Goal: Task Accomplishment & Management: Manage account settings

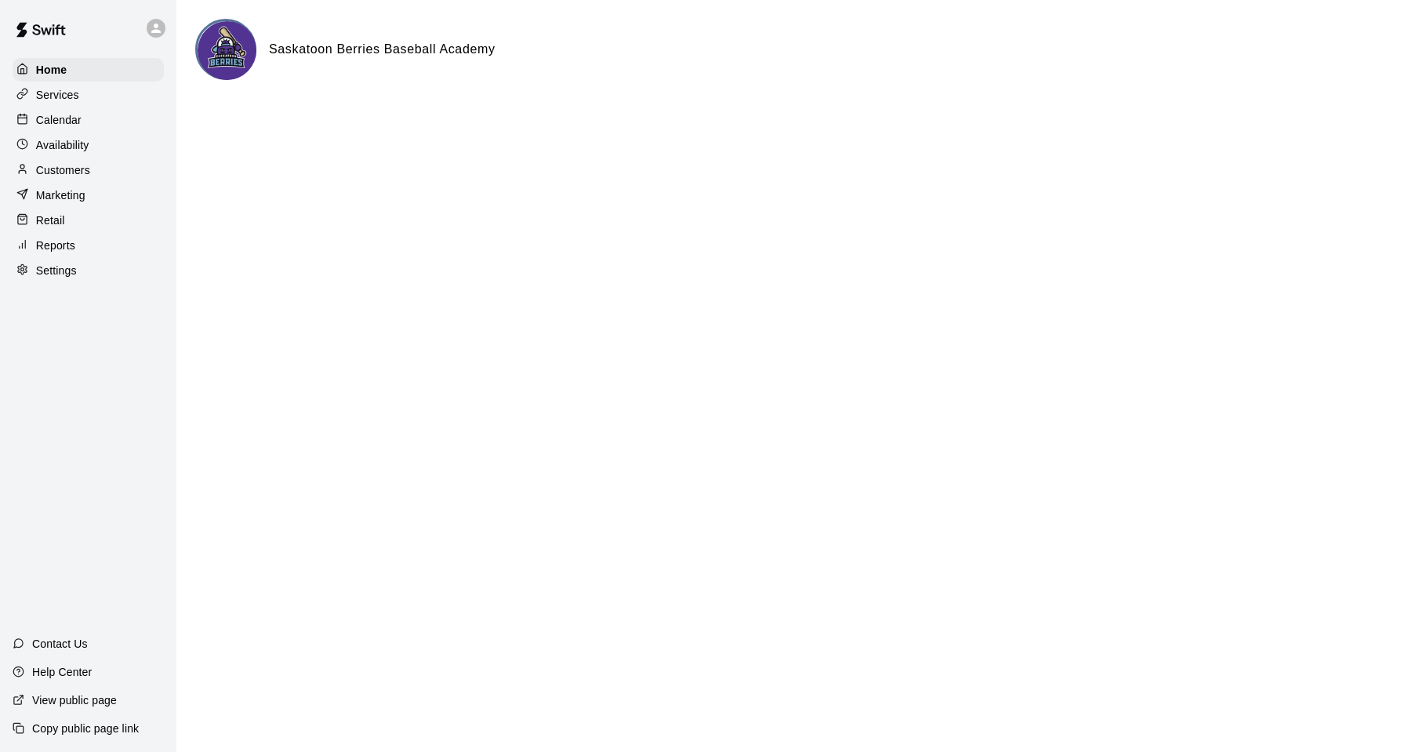
click at [49, 93] on p "Services" at bounding box center [57, 95] width 43 height 16
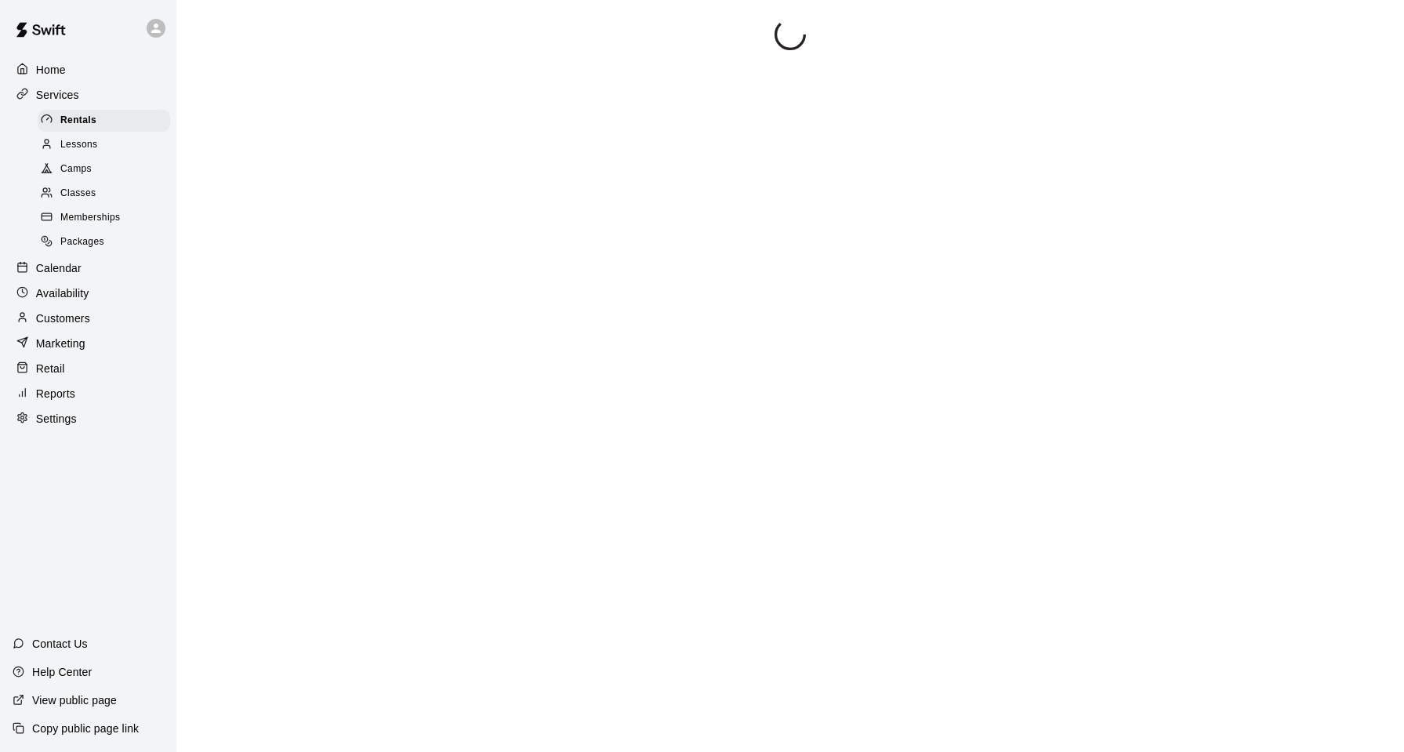
click at [85, 175] on span "Camps" at bounding box center [75, 169] width 31 height 16
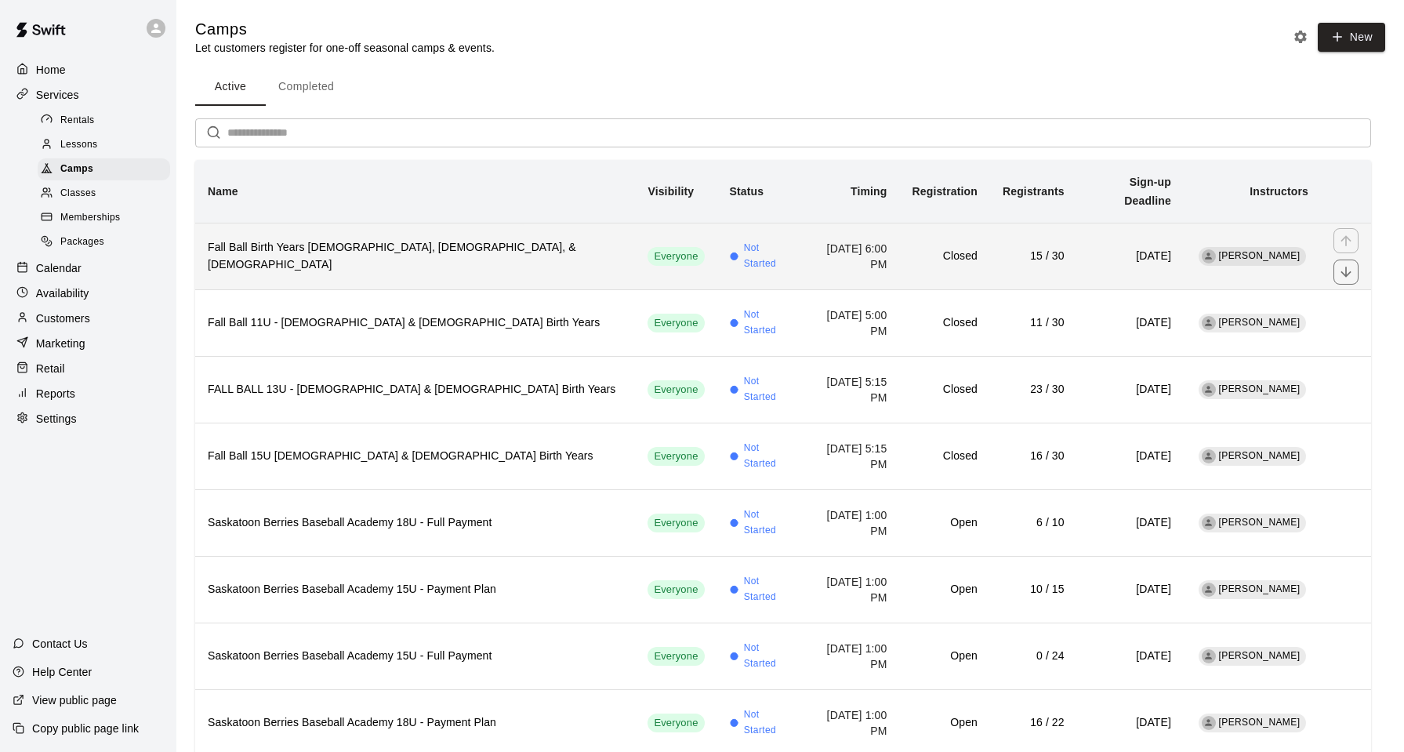
click at [804, 243] on td "[DATE] 6:00 PM" at bounding box center [852, 256] width 96 height 67
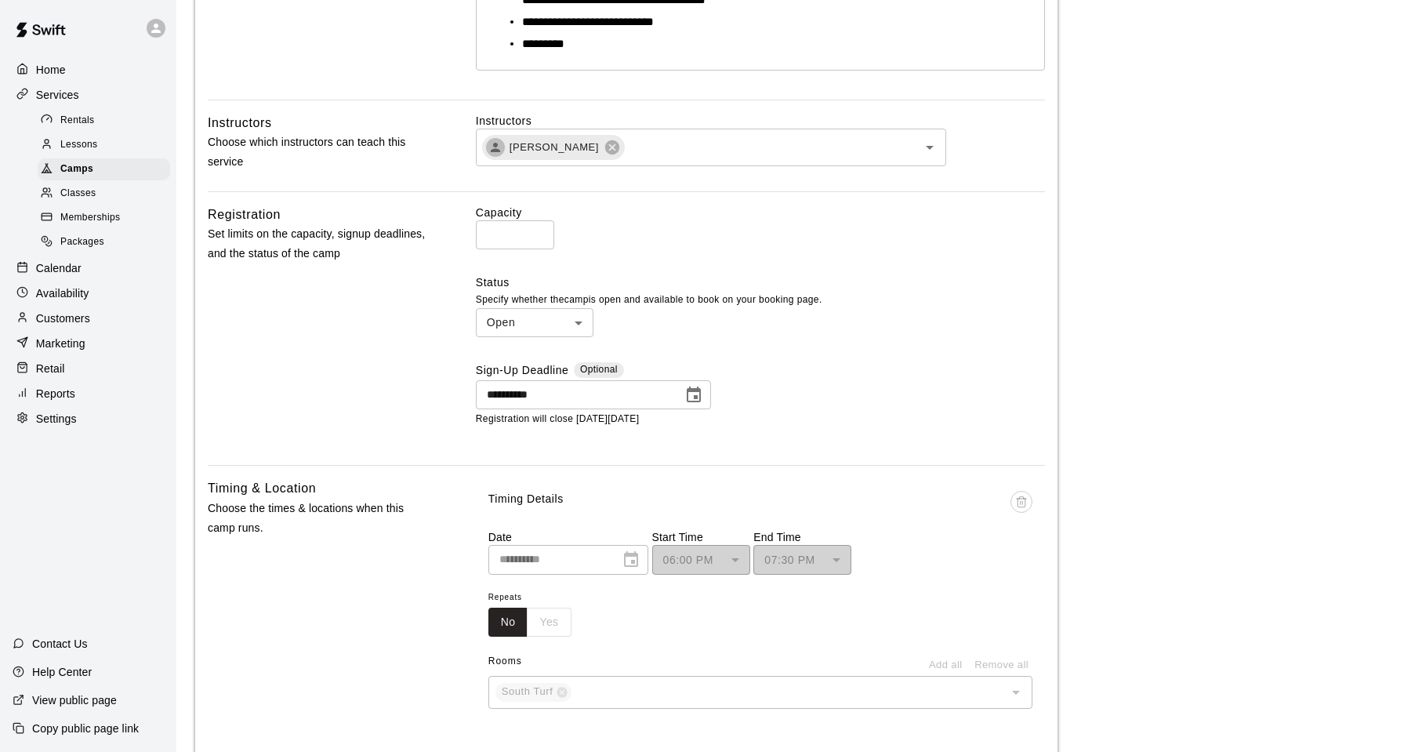
scroll to position [549, 0]
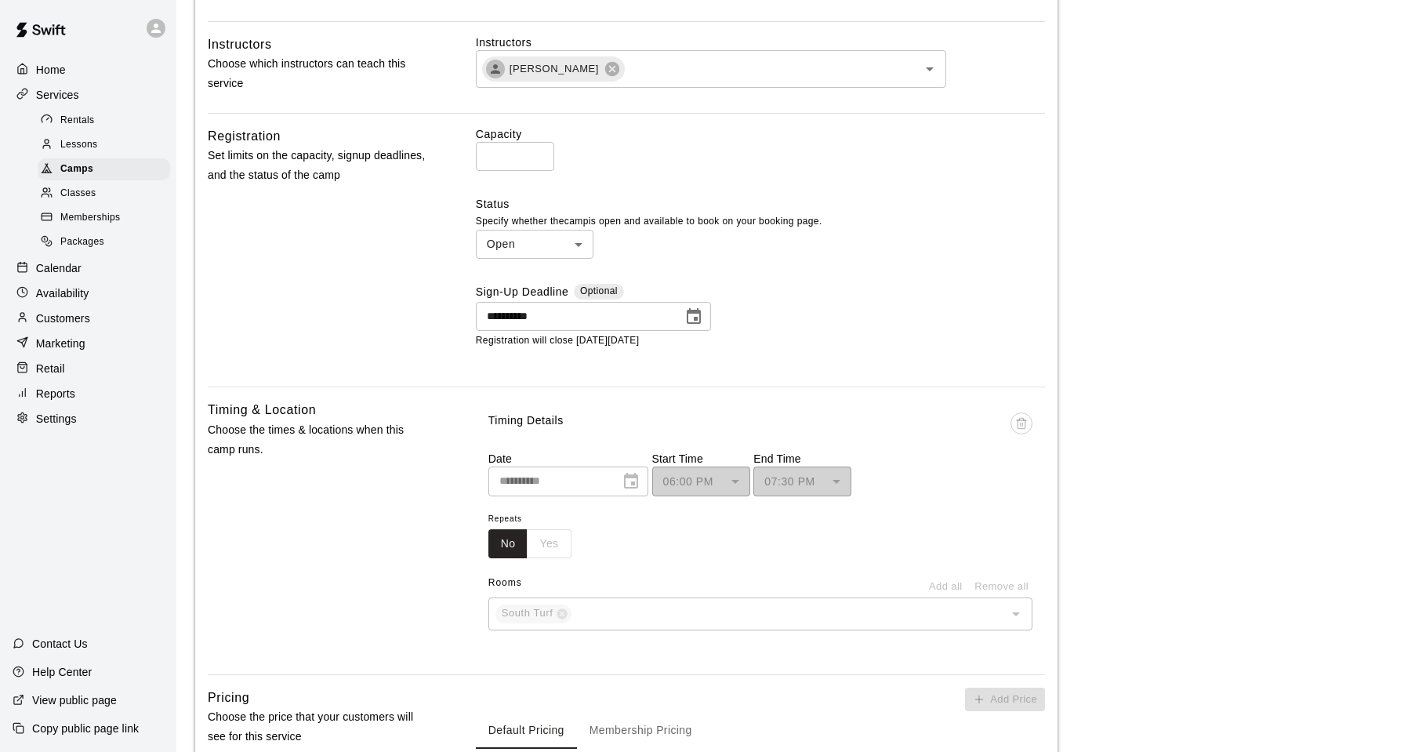
click at [698, 321] on icon "Choose date, selected date is Aug 17, 2025" at bounding box center [694, 316] width 14 height 16
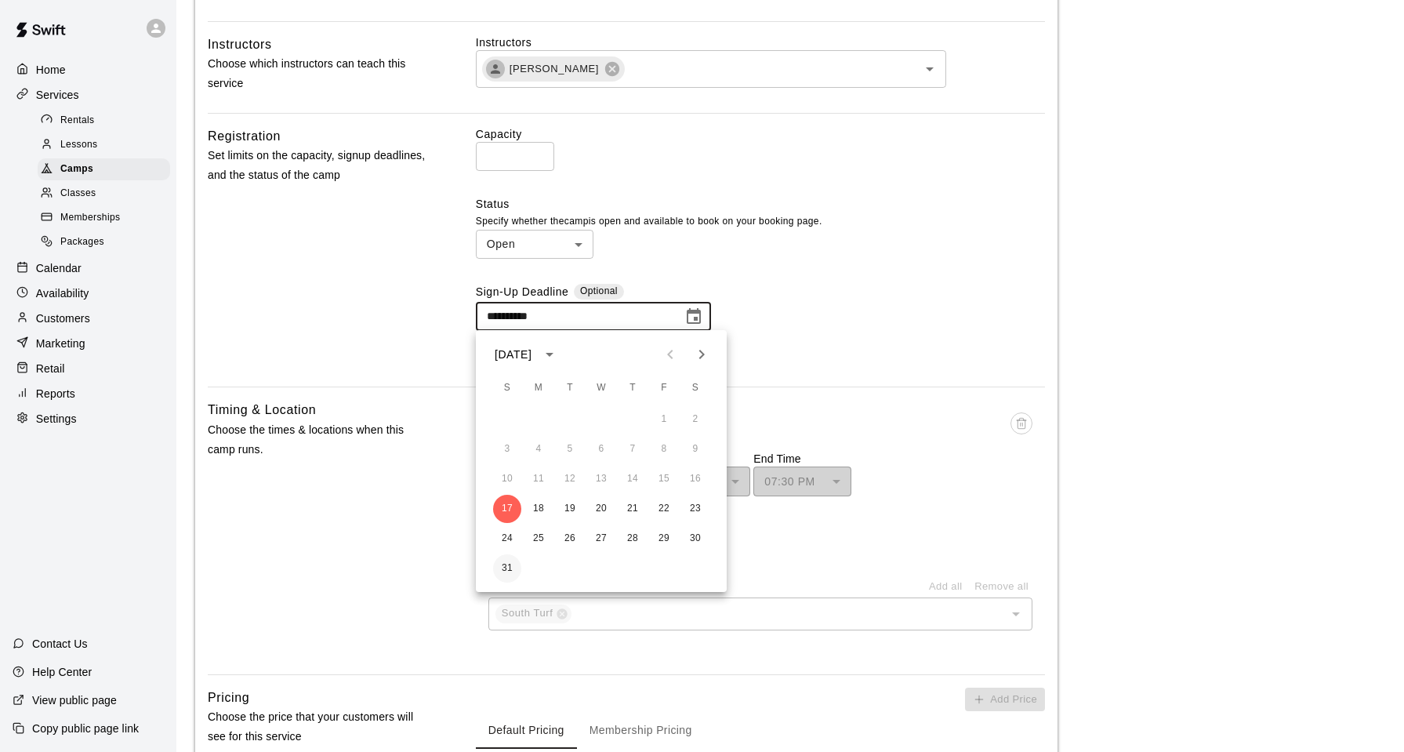
click at [507, 572] on button "31" at bounding box center [507, 568] width 28 height 28
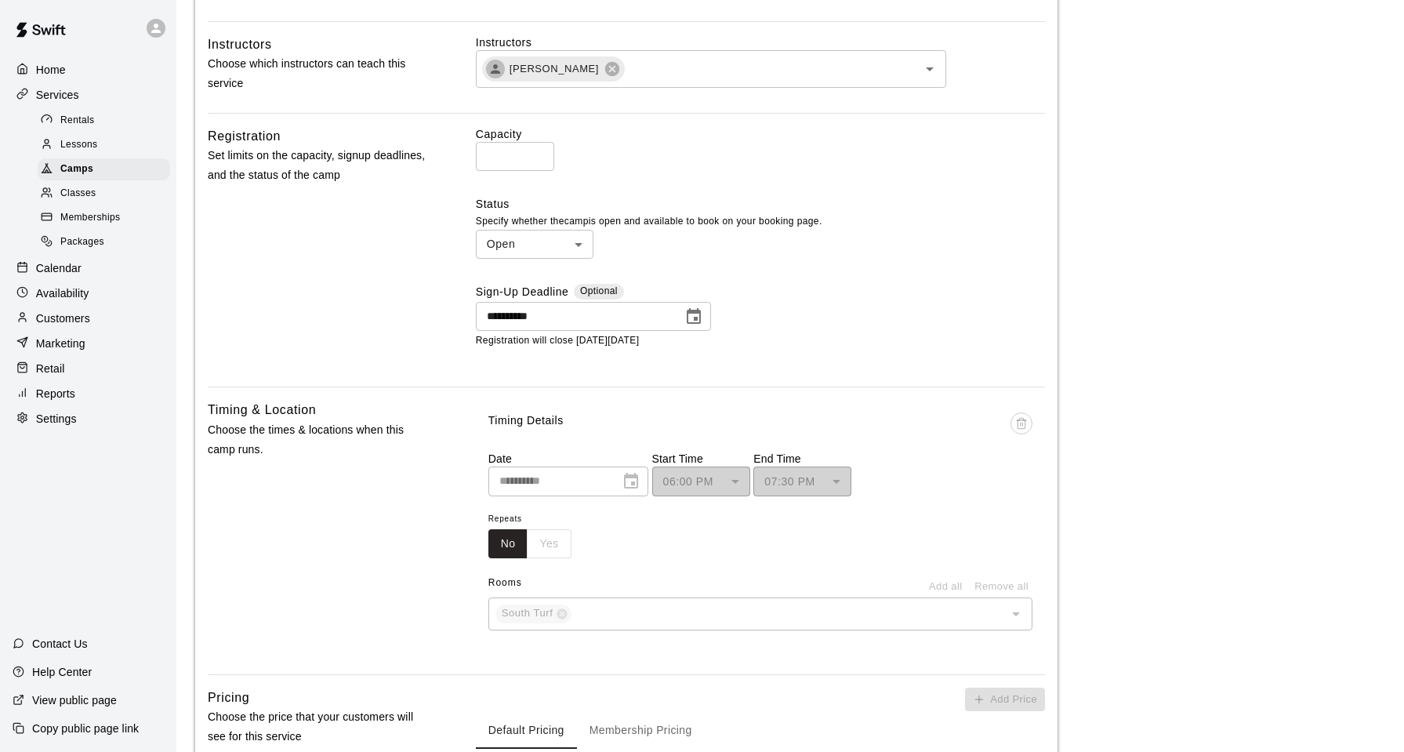
type input "**********"
click at [1117, 378] on main "**********" at bounding box center [790, 687] width 1190 height 2435
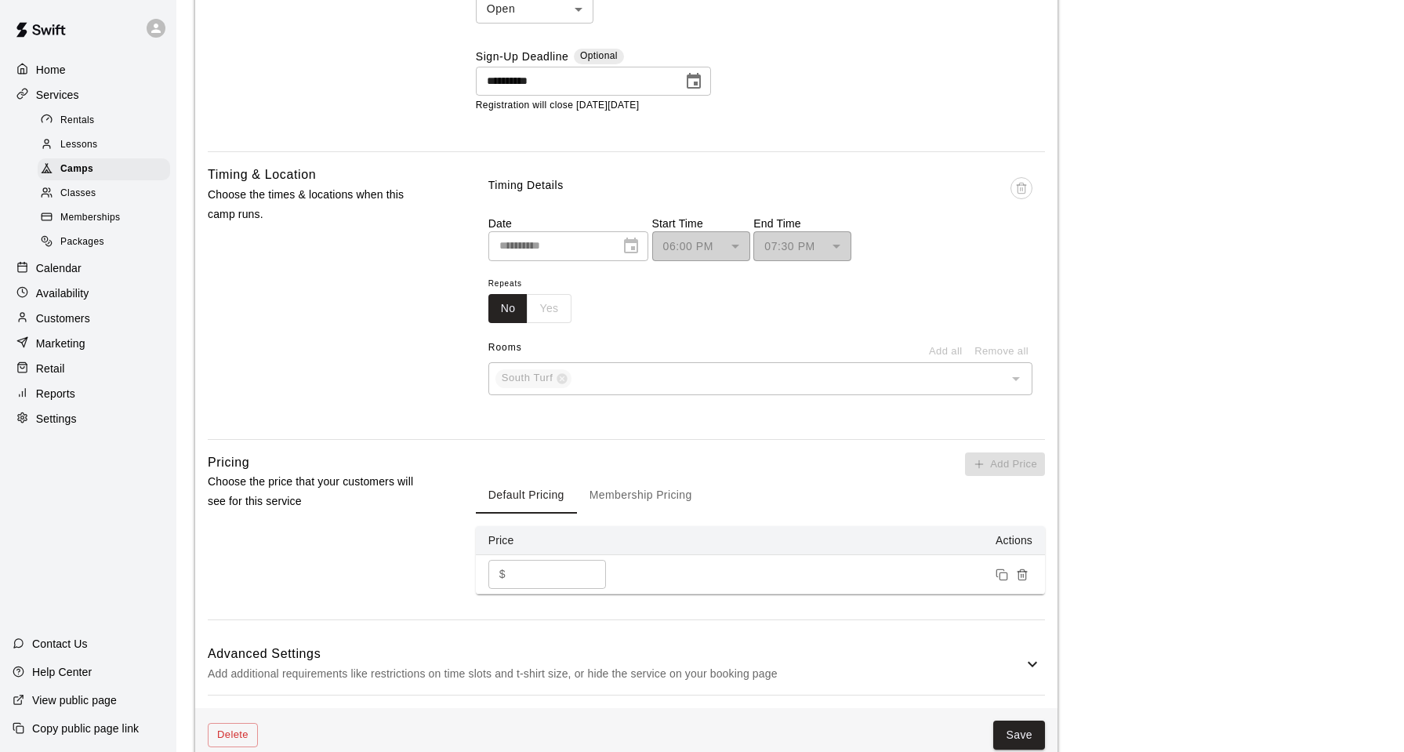
scroll to position [941, 0]
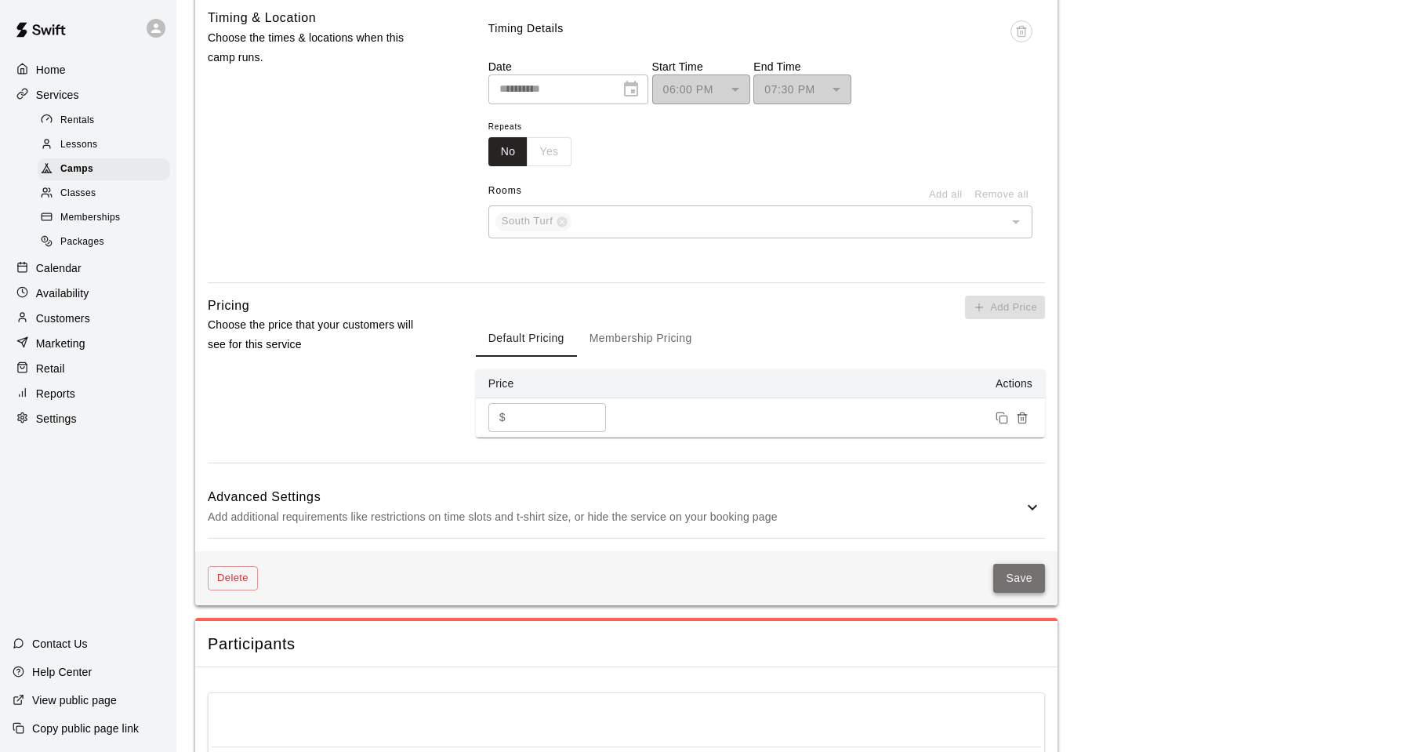
click at [1018, 575] on button "Save" at bounding box center [1019, 578] width 52 height 29
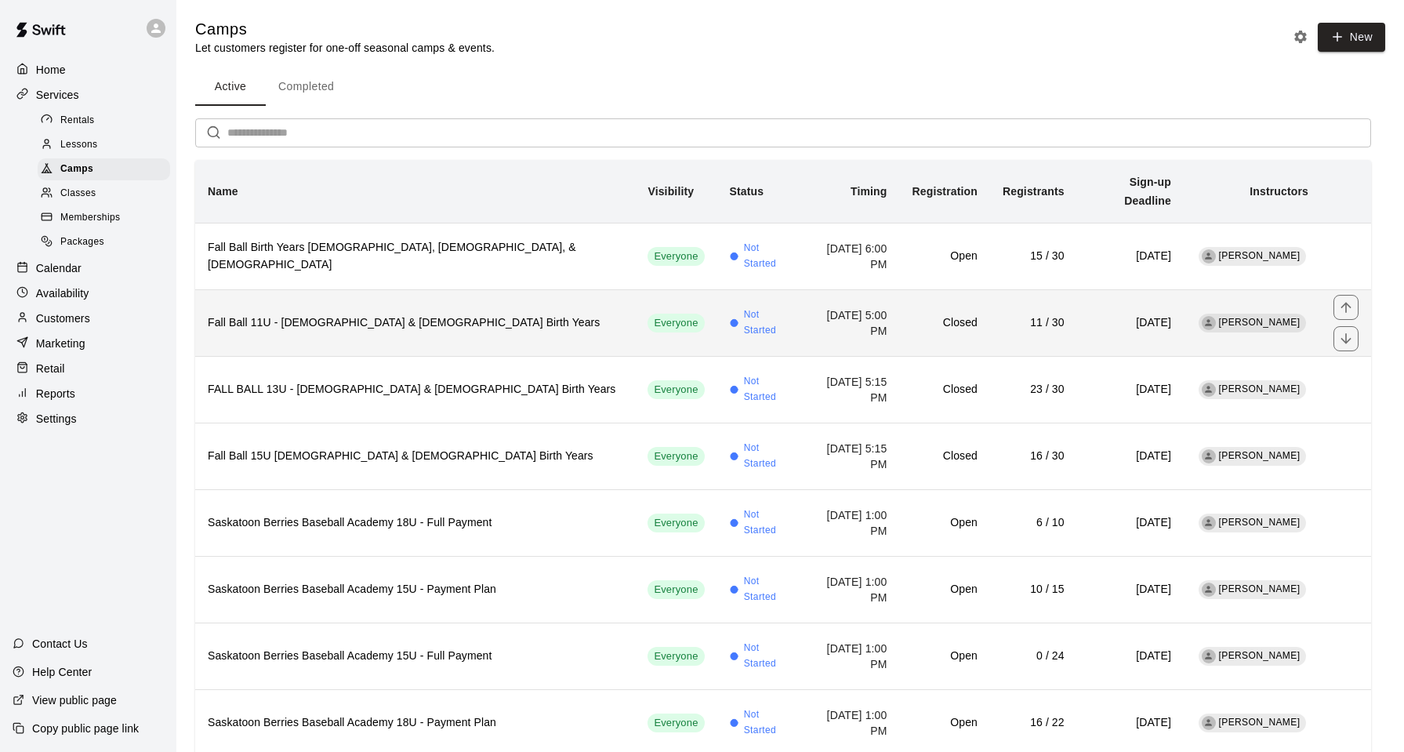
click at [428, 314] on h6 "Fall Ball 11U - [DEMOGRAPHIC_DATA] & [DEMOGRAPHIC_DATA] Birth Years" at bounding box center [415, 322] width 415 height 17
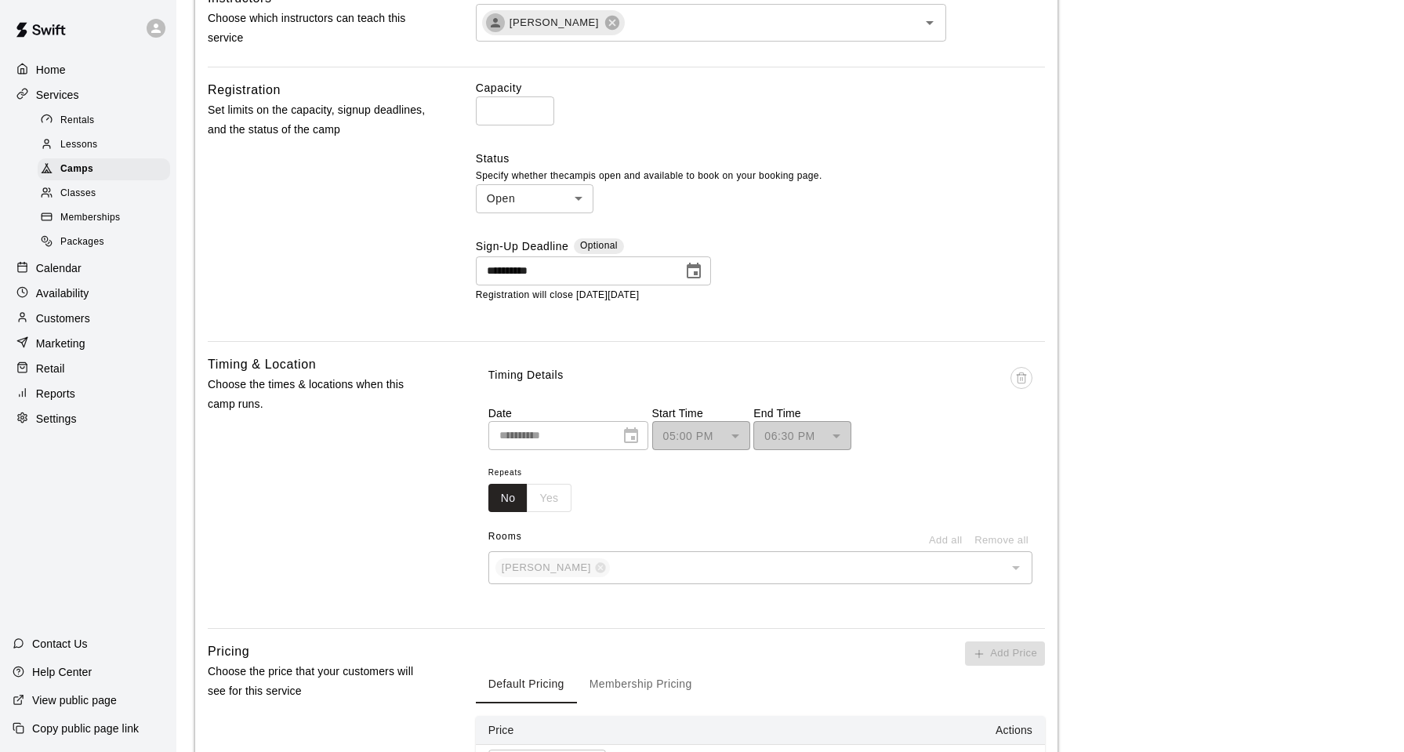
scroll to position [627, 0]
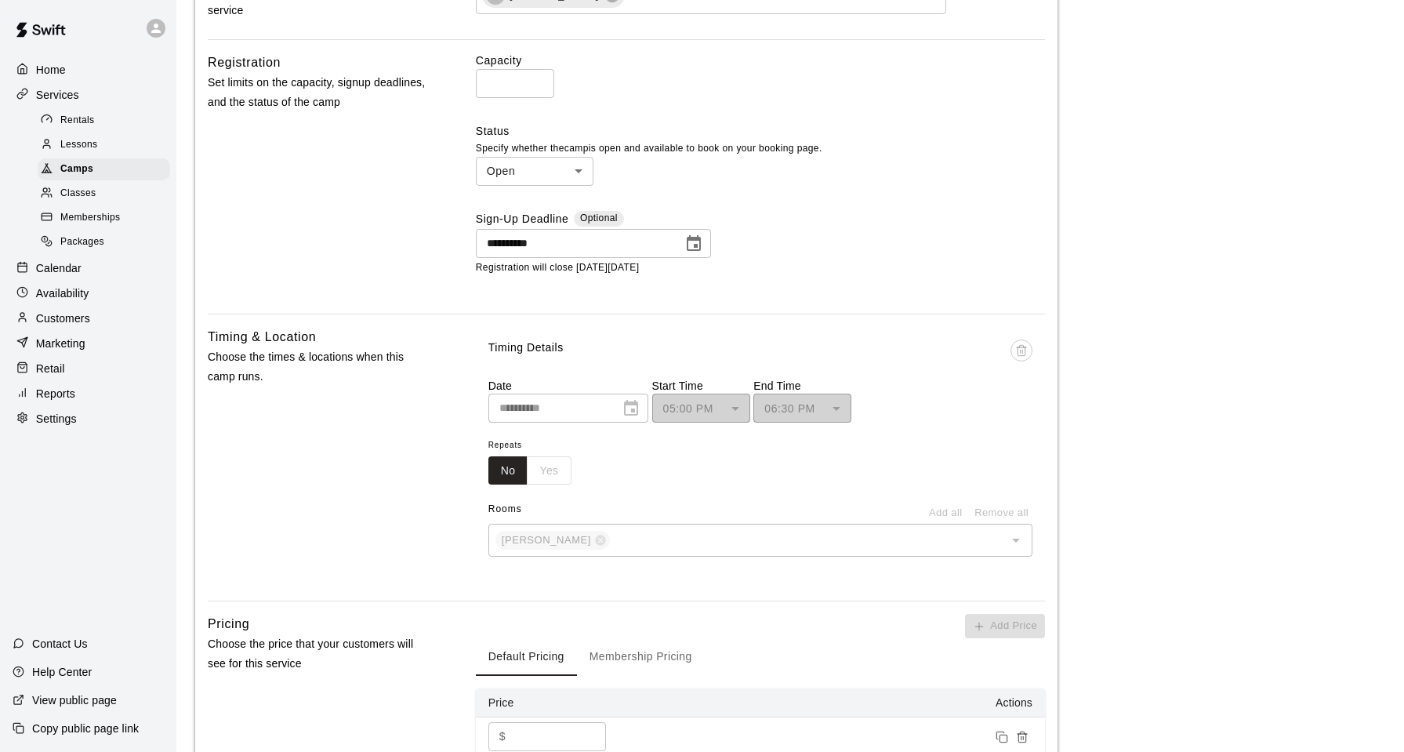
click at [695, 238] on icon "Choose date, selected date is Aug 17, 2025" at bounding box center [694, 243] width 14 height 16
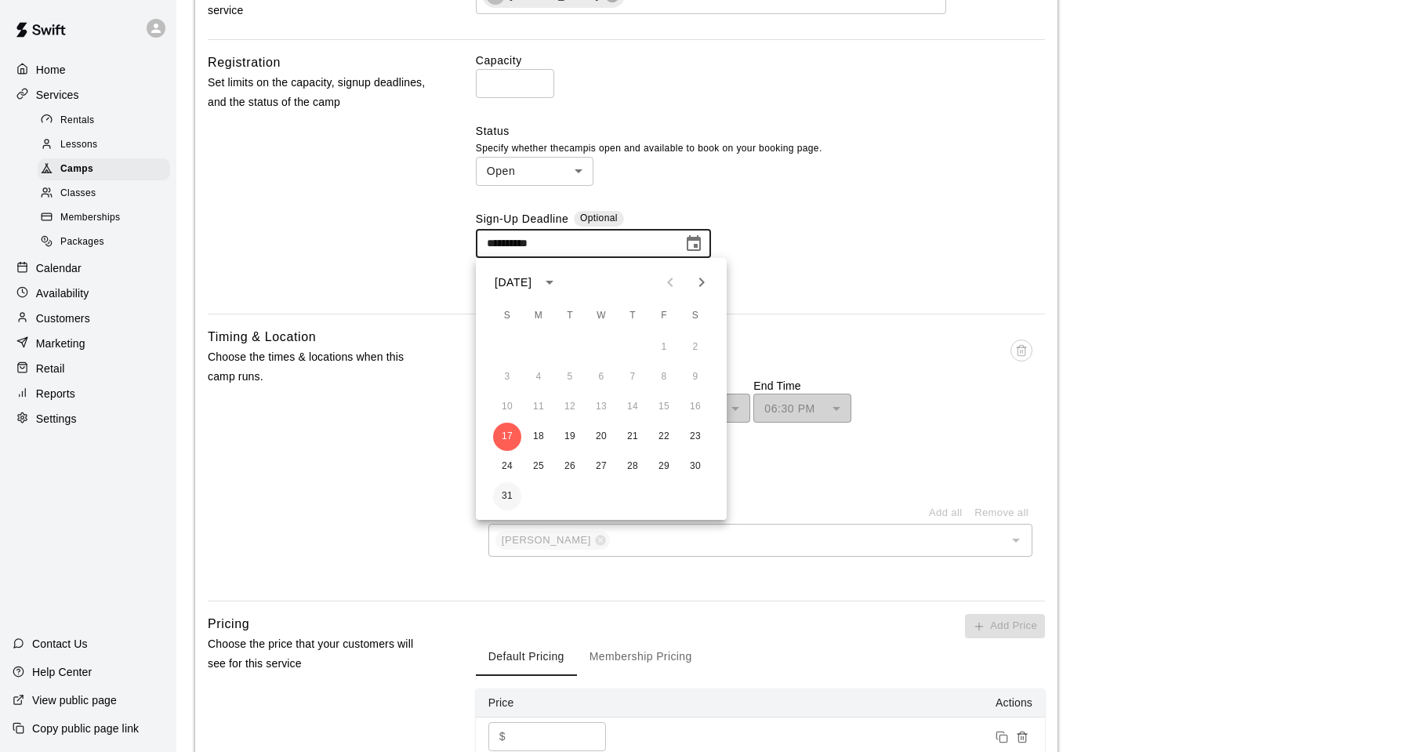
click at [497, 499] on button "31" at bounding box center [507, 496] width 28 height 28
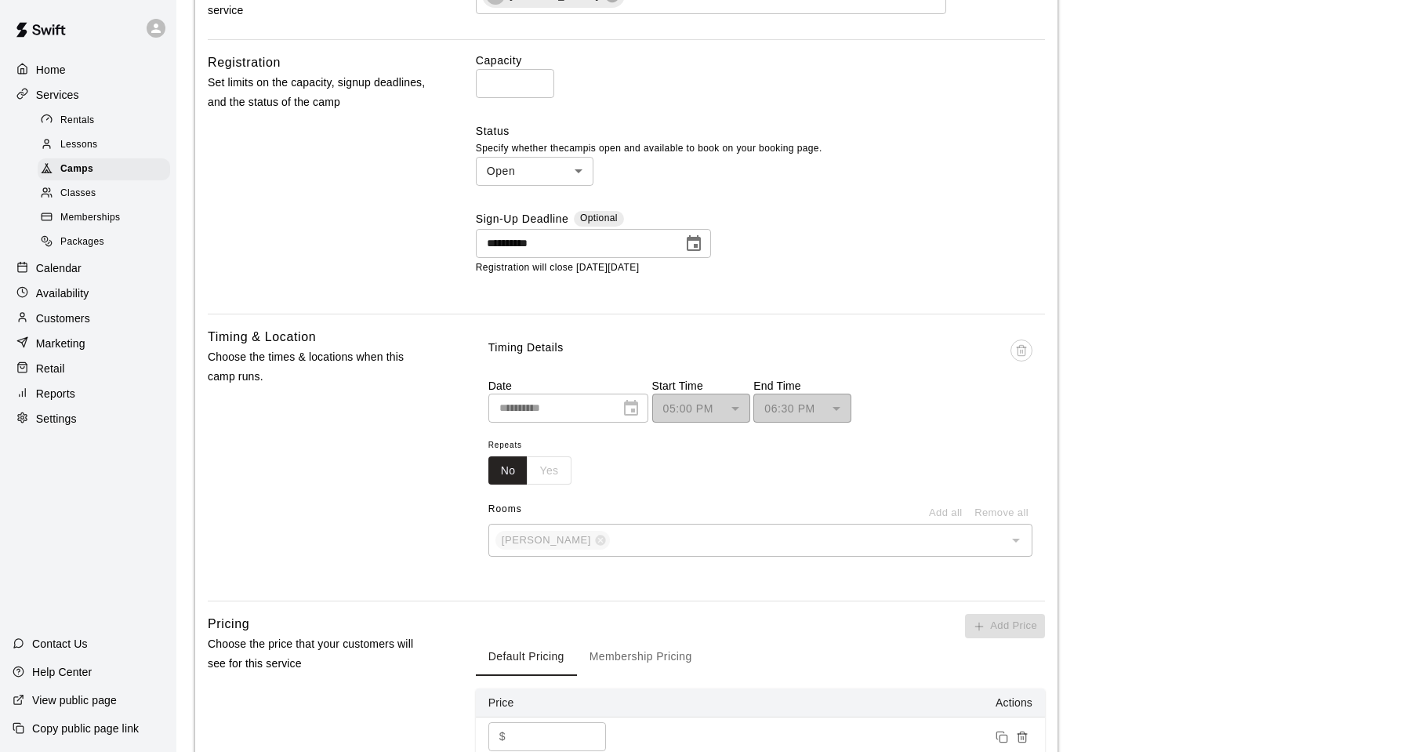
type input "**********"
click at [1305, 459] on main "**********" at bounding box center [790, 530] width 1190 height 2277
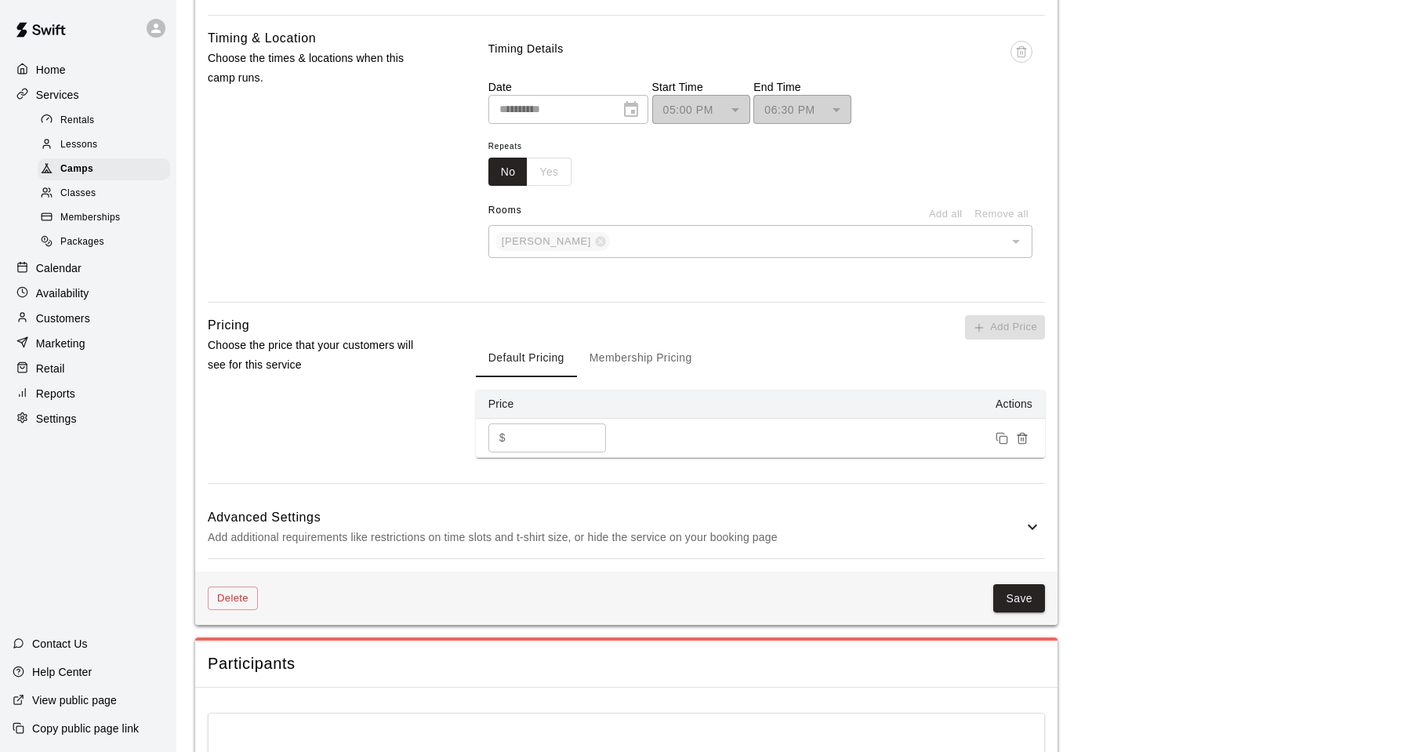
scroll to position [1019, 0]
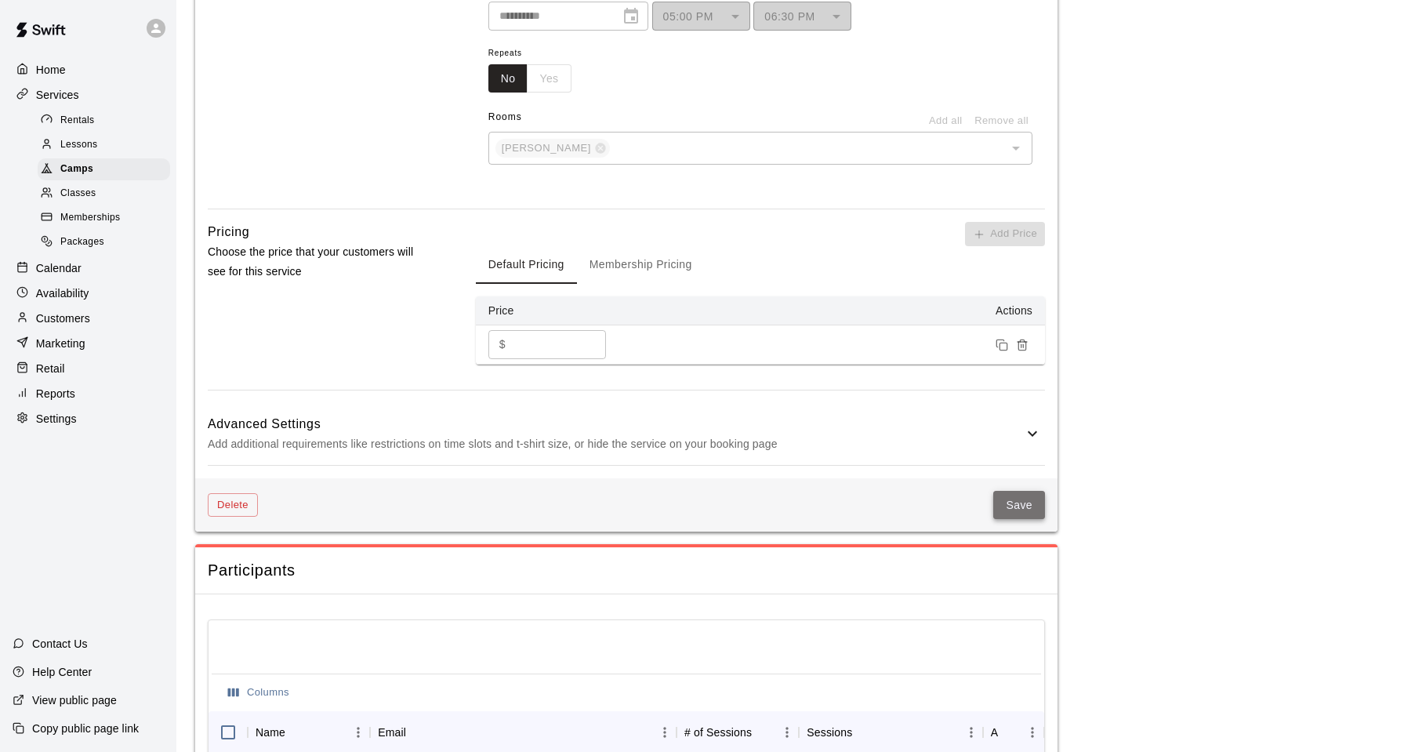
click at [1004, 502] on button "Save" at bounding box center [1019, 505] width 52 height 29
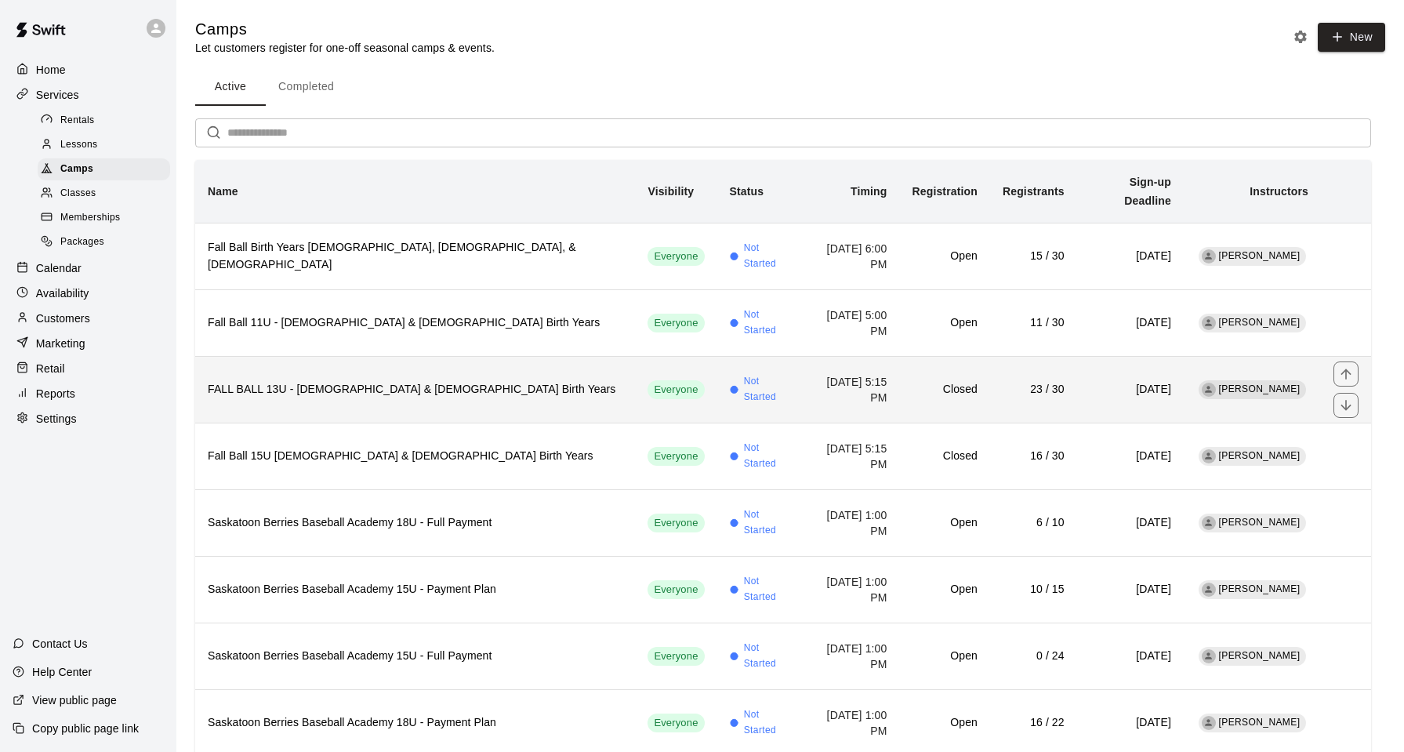
click at [458, 381] on h6 "FALL BALL 13U - [DEMOGRAPHIC_DATA] & [DEMOGRAPHIC_DATA] Birth Years" at bounding box center [415, 389] width 415 height 17
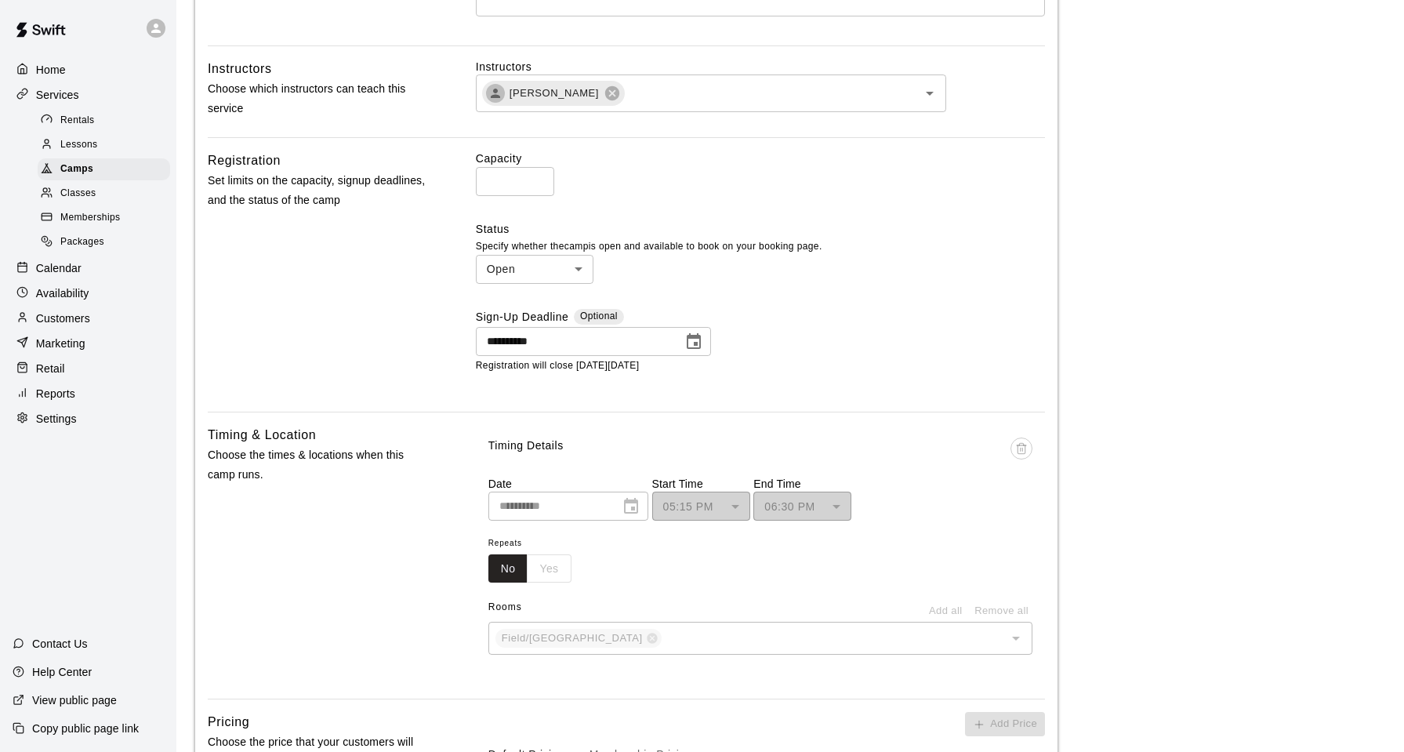
scroll to position [549, 0]
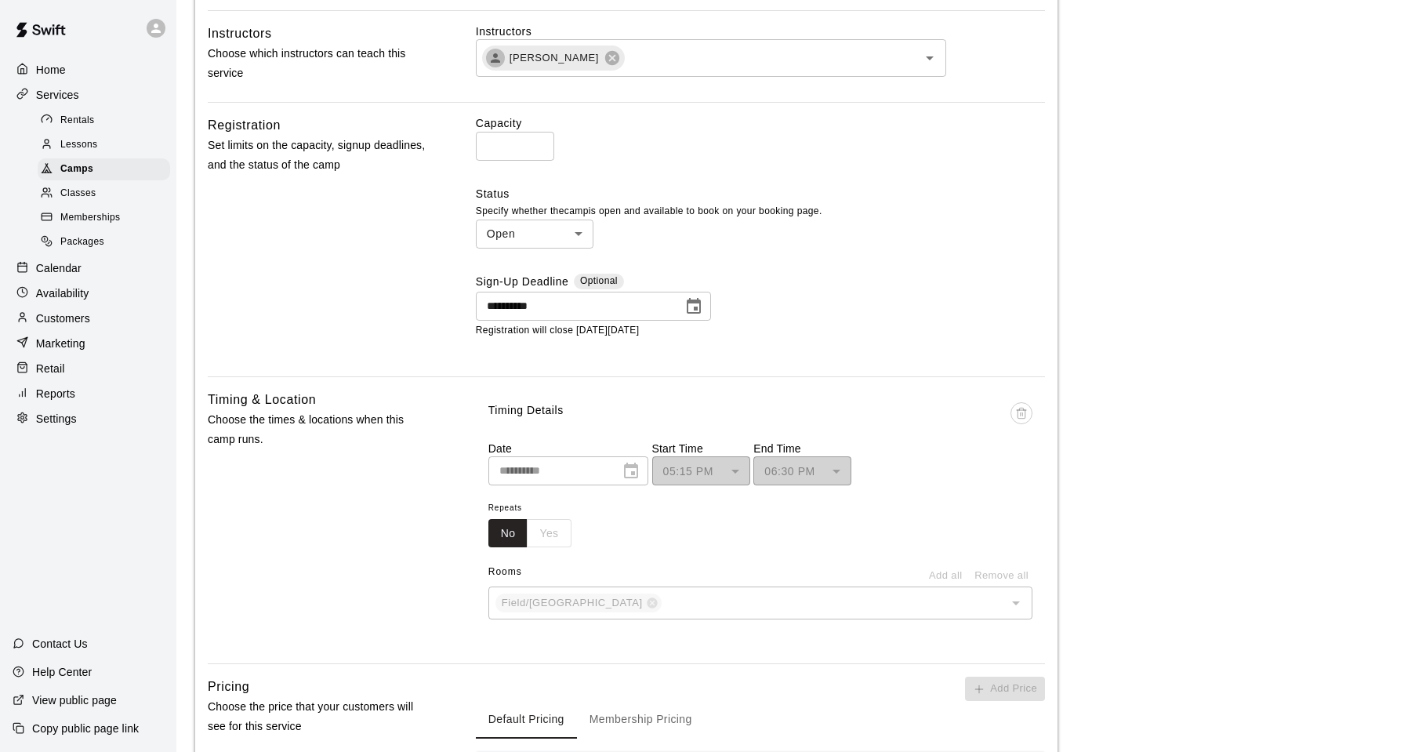
click at [695, 316] on icon "Choose date, selected date is Aug 17, 2025" at bounding box center [693, 306] width 19 height 19
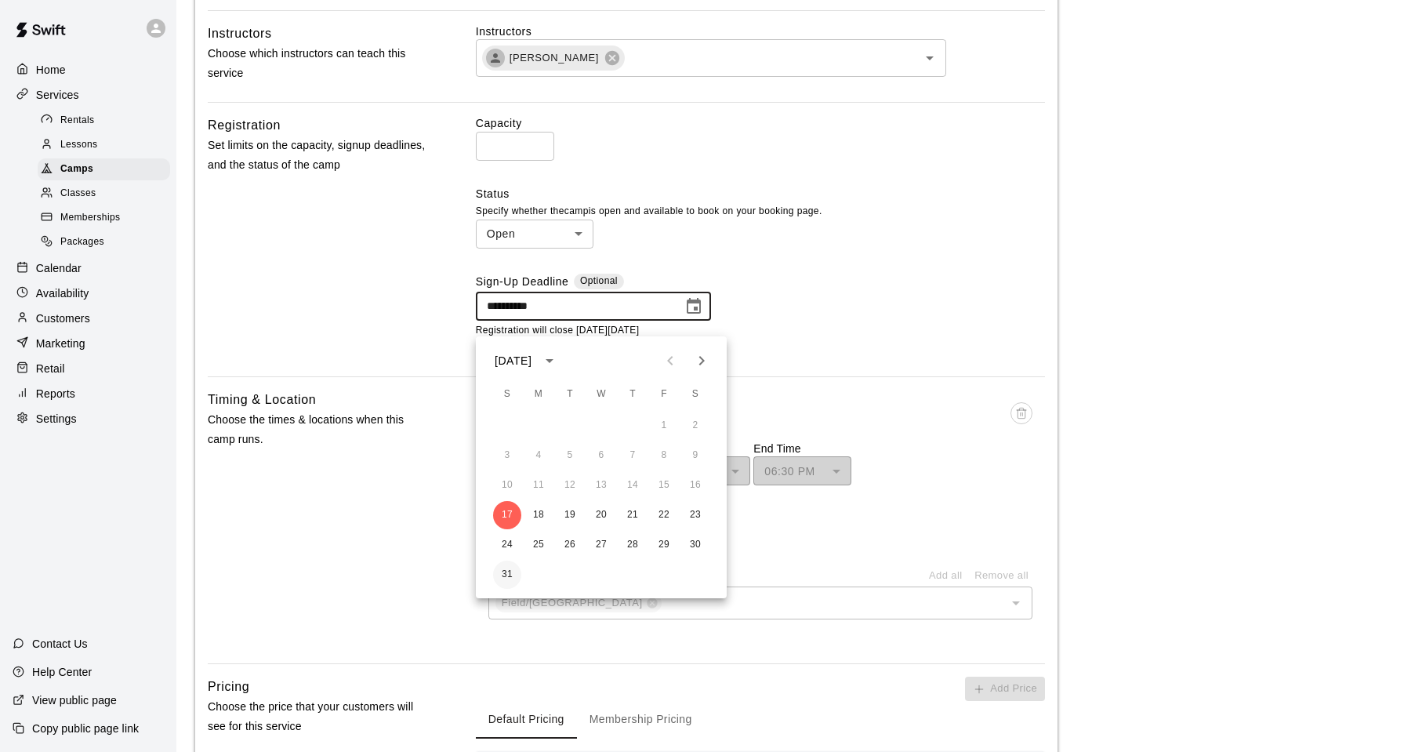
click at [502, 577] on button "31" at bounding box center [507, 575] width 28 height 28
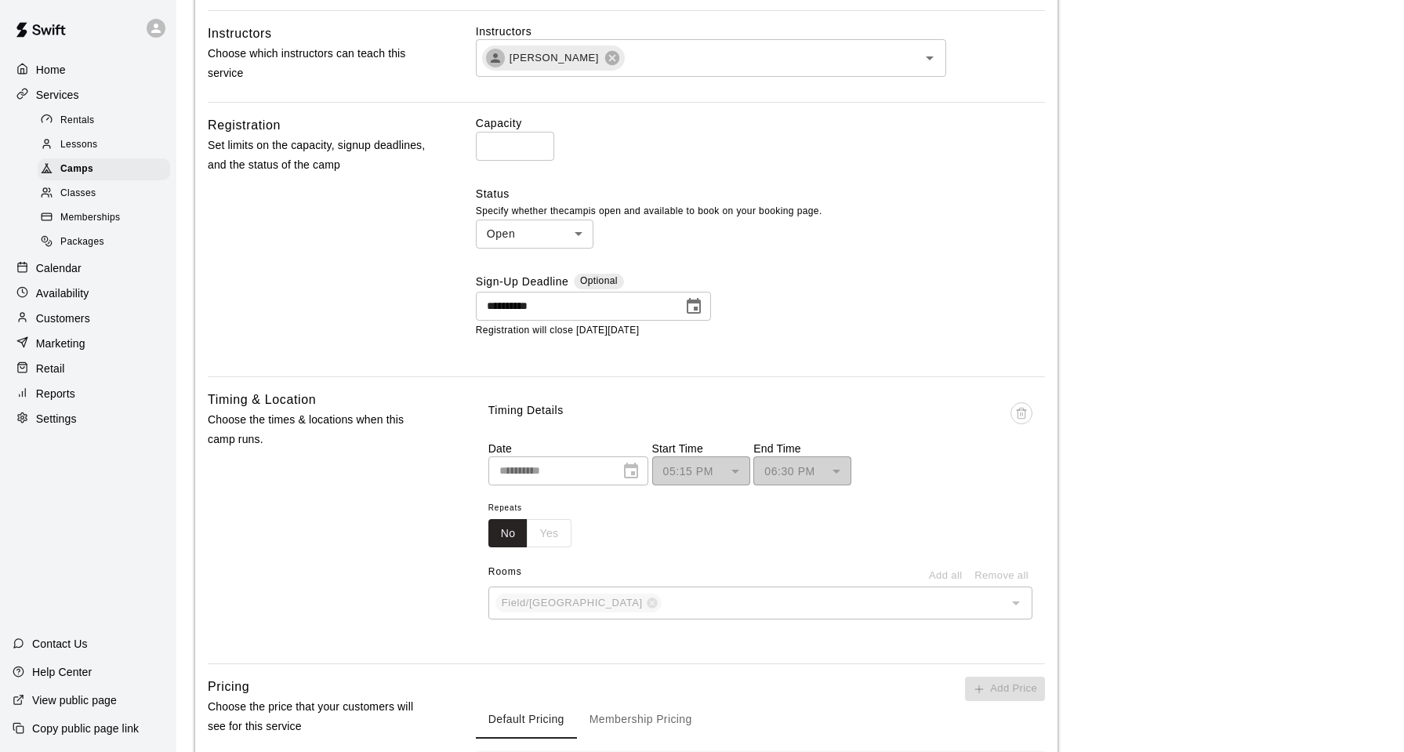
type input "**********"
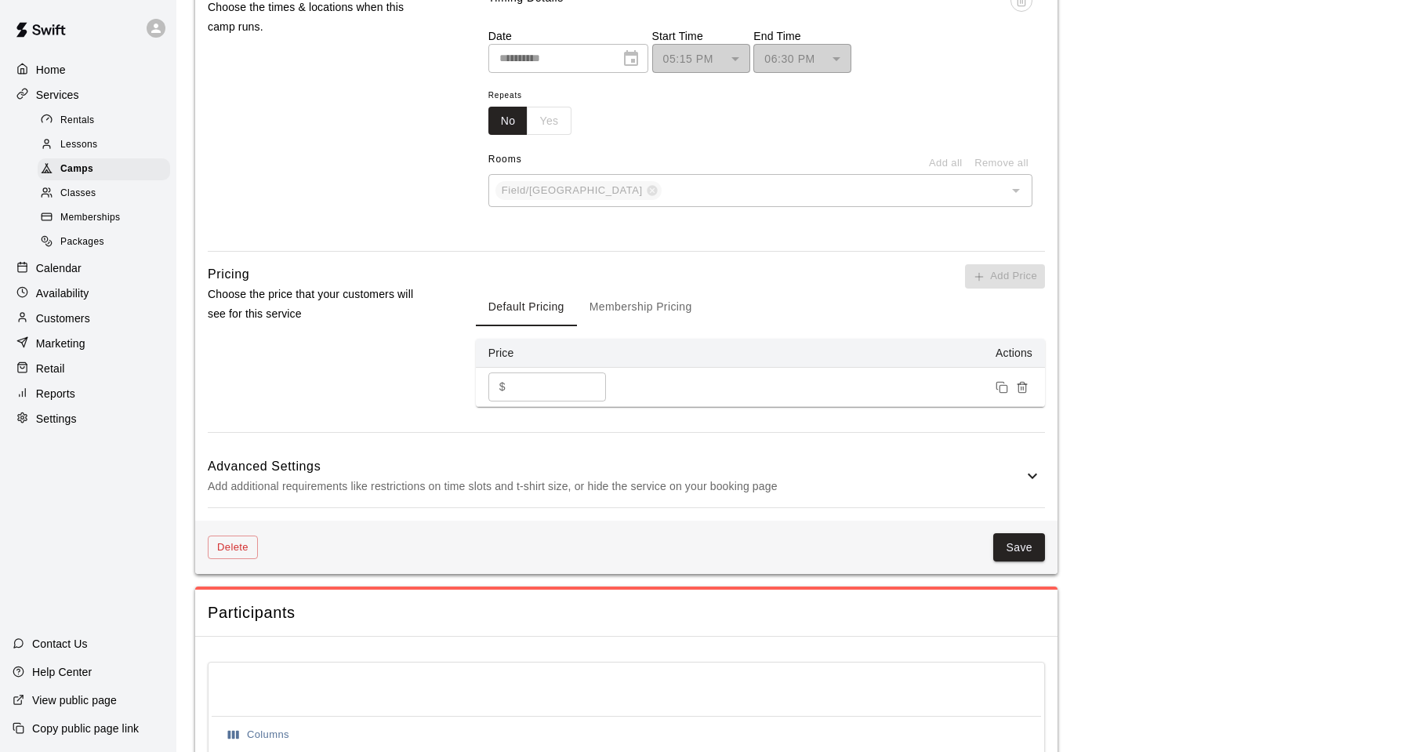
scroll to position [1098, 0]
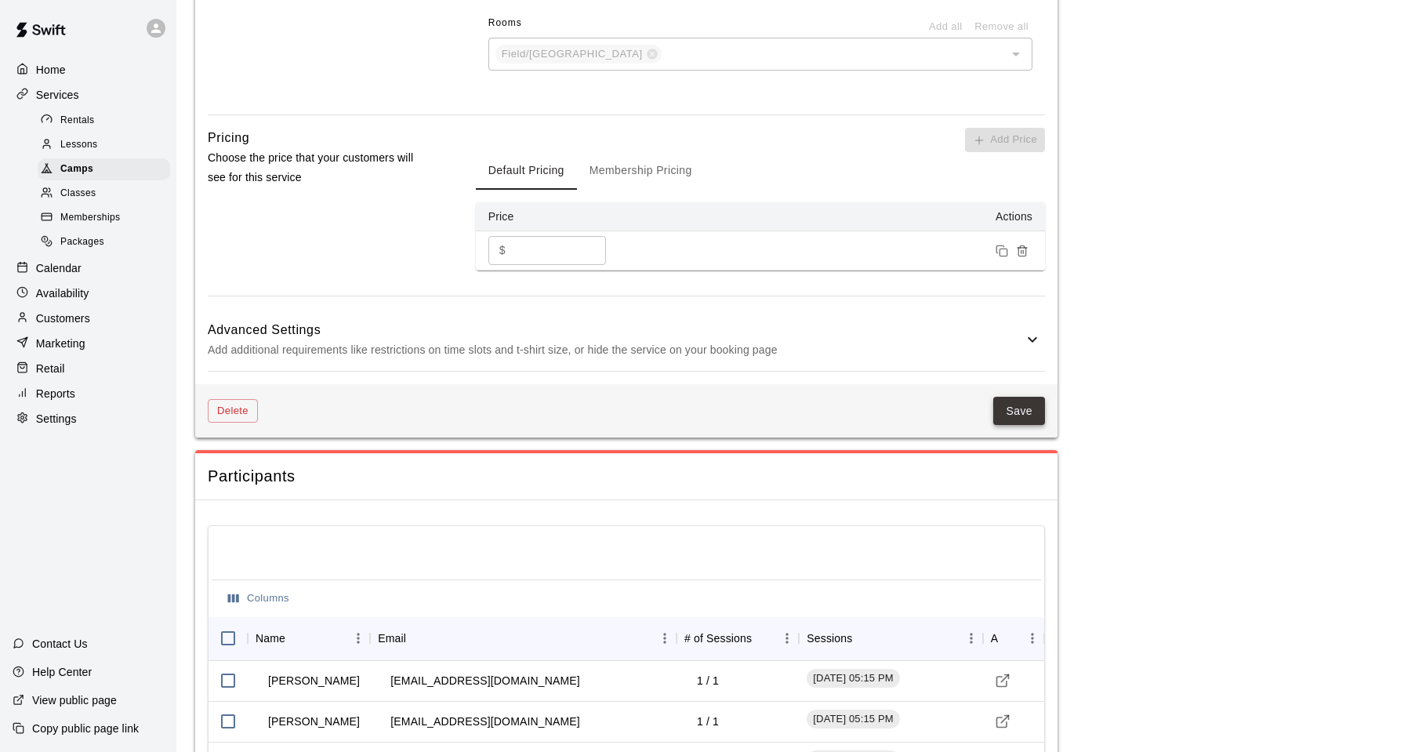
click at [1015, 422] on button "Save" at bounding box center [1019, 411] width 52 height 29
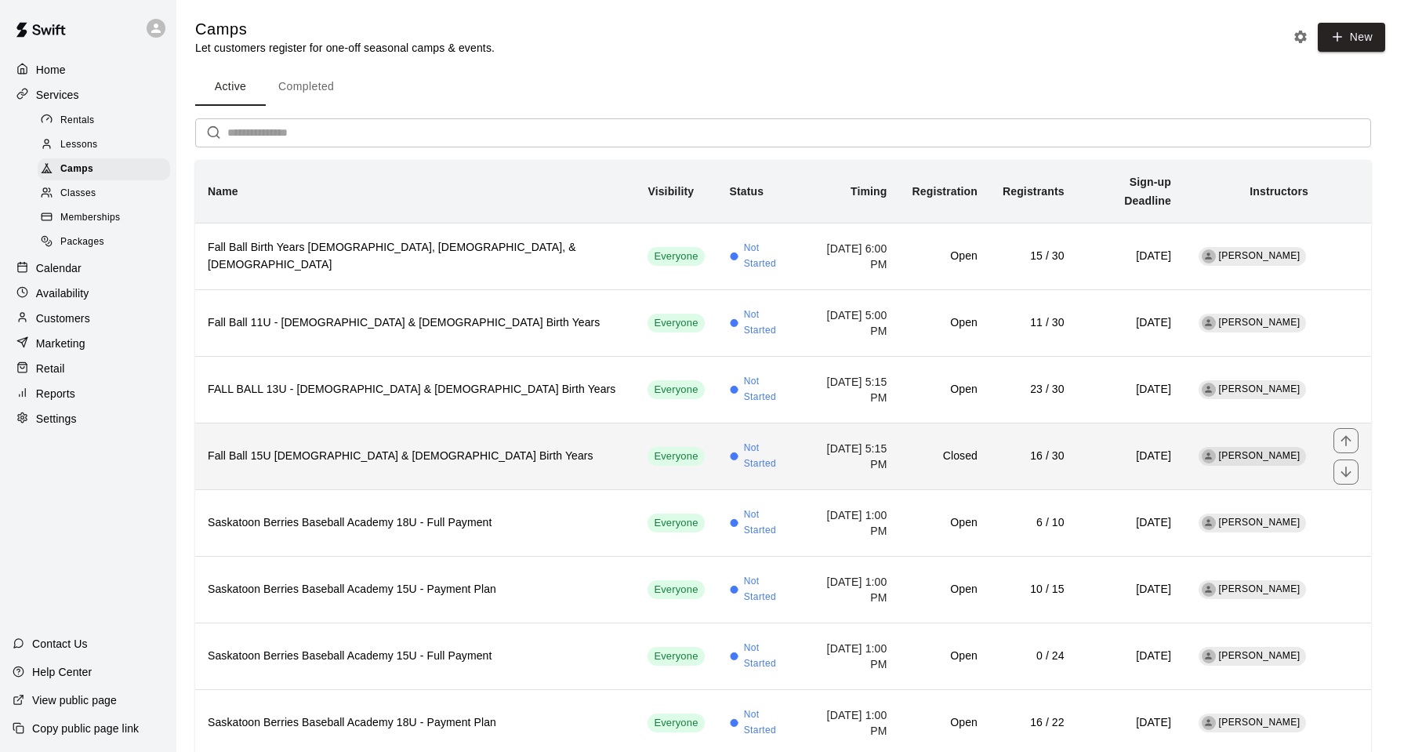
click at [455, 448] on h6 "Fall Ball 15U [DEMOGRAPHIC_DATA] & [DEMOGRAPHIC_DATA] Birth Years" at bounding box center [415, 456] width 415 height 17
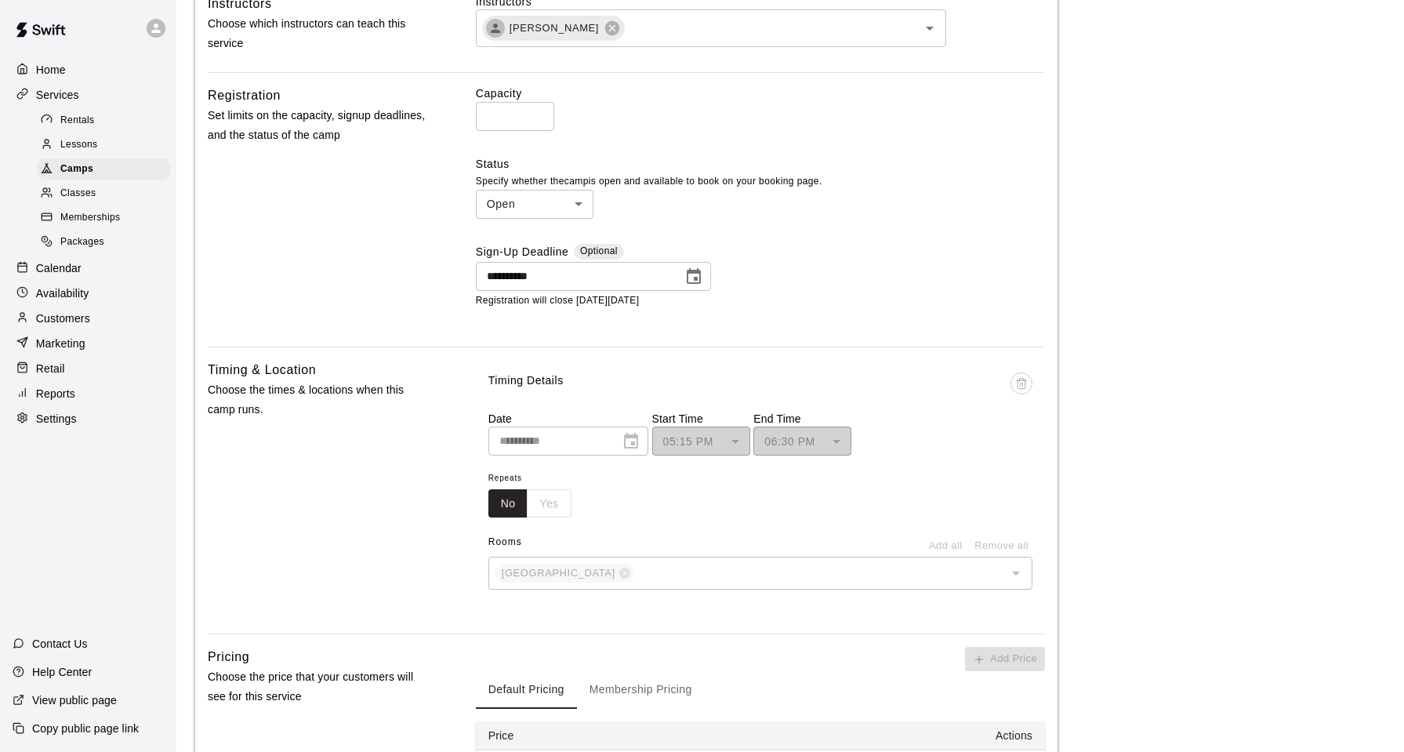
scroll to position [549, 0]
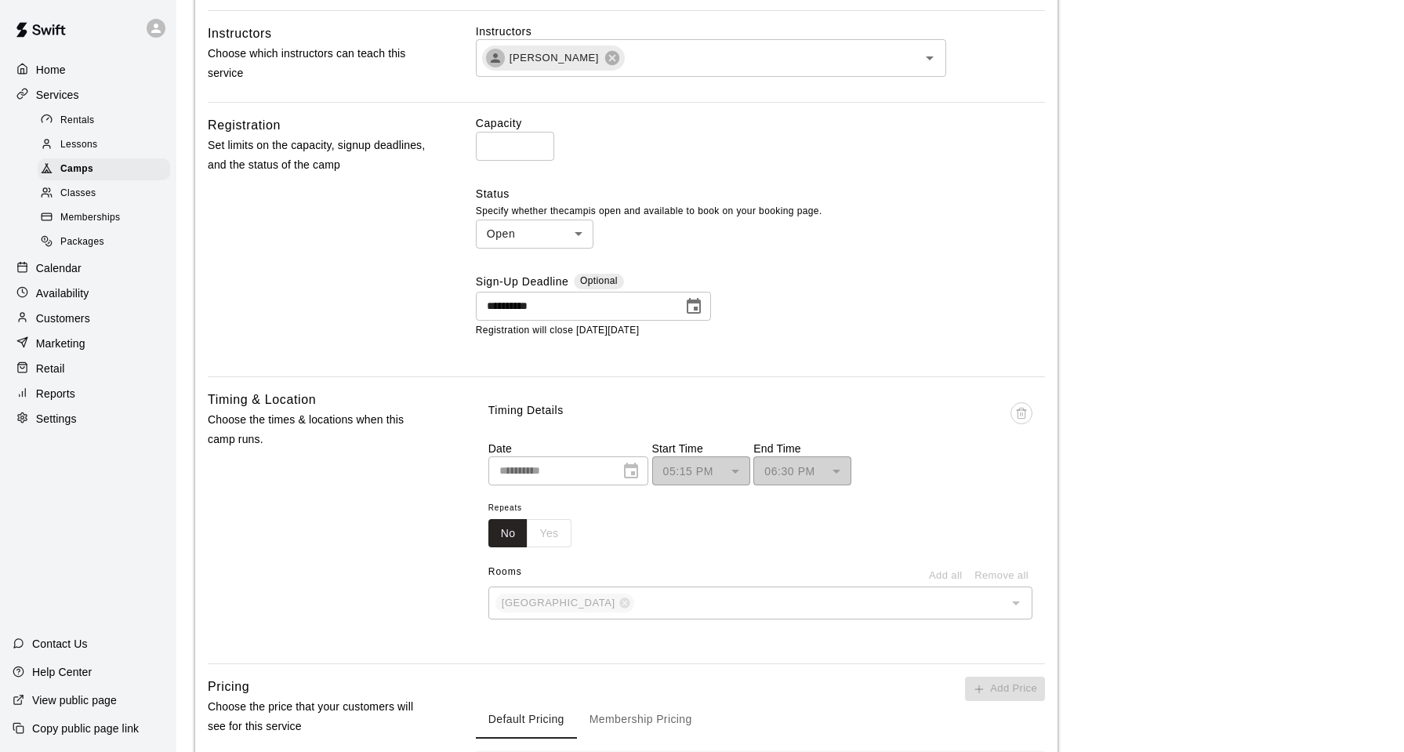
click at [699, 316] on icon "Choose date, selected date is Aug 17, 2025" at bounding box center [693, 306] width 19 height 19
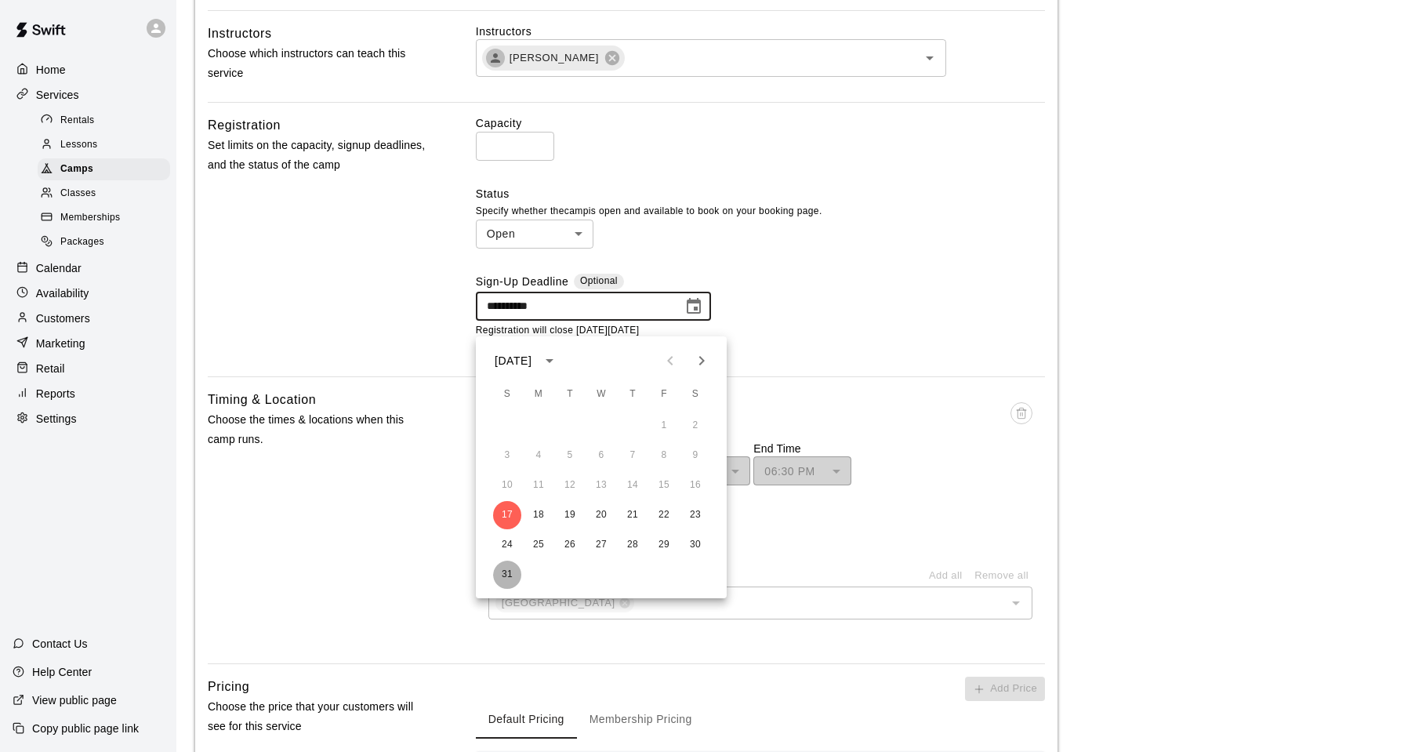
click at [510, 577] on button "31" at bounding box center [507, 575] width 28 height 28
type input "**********"
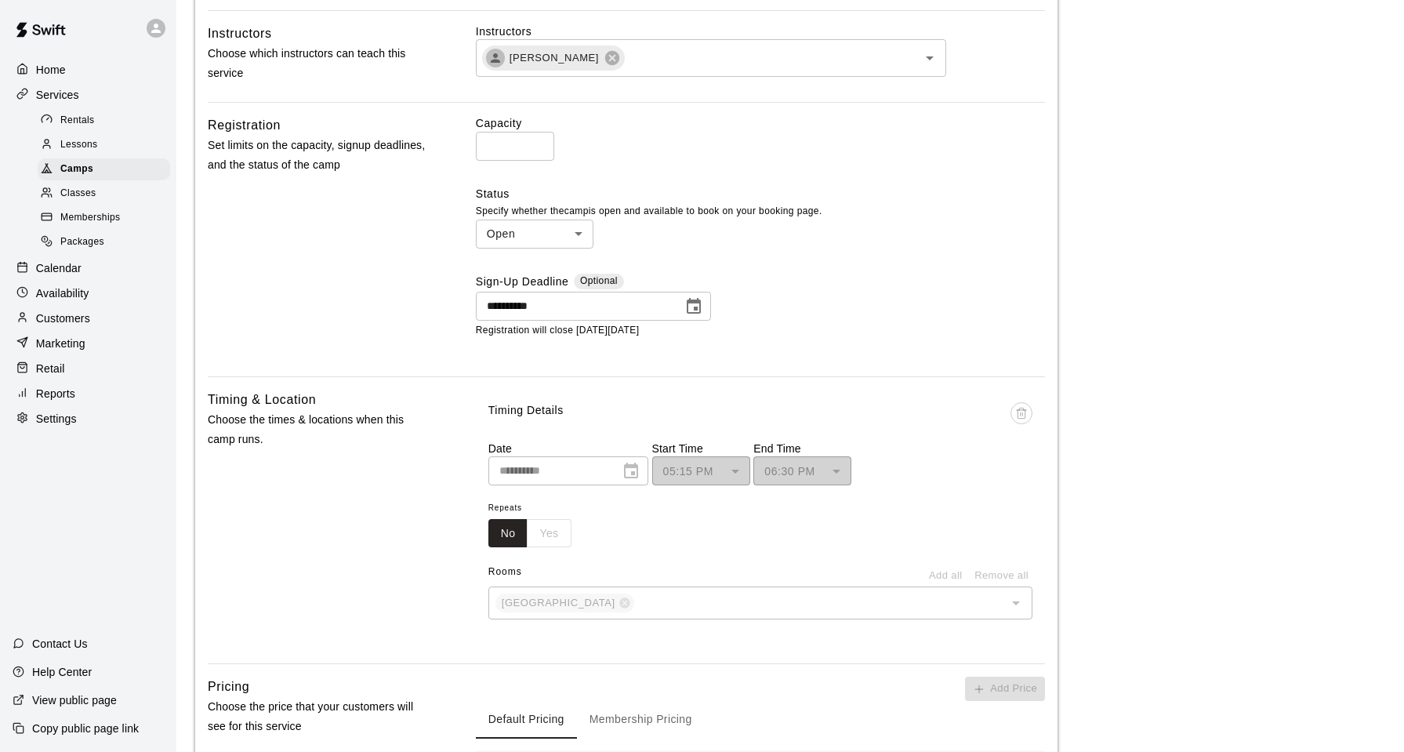
click at [1275, 481] on main "**********" at bounding box center [790, 703] width 1190 height 2466
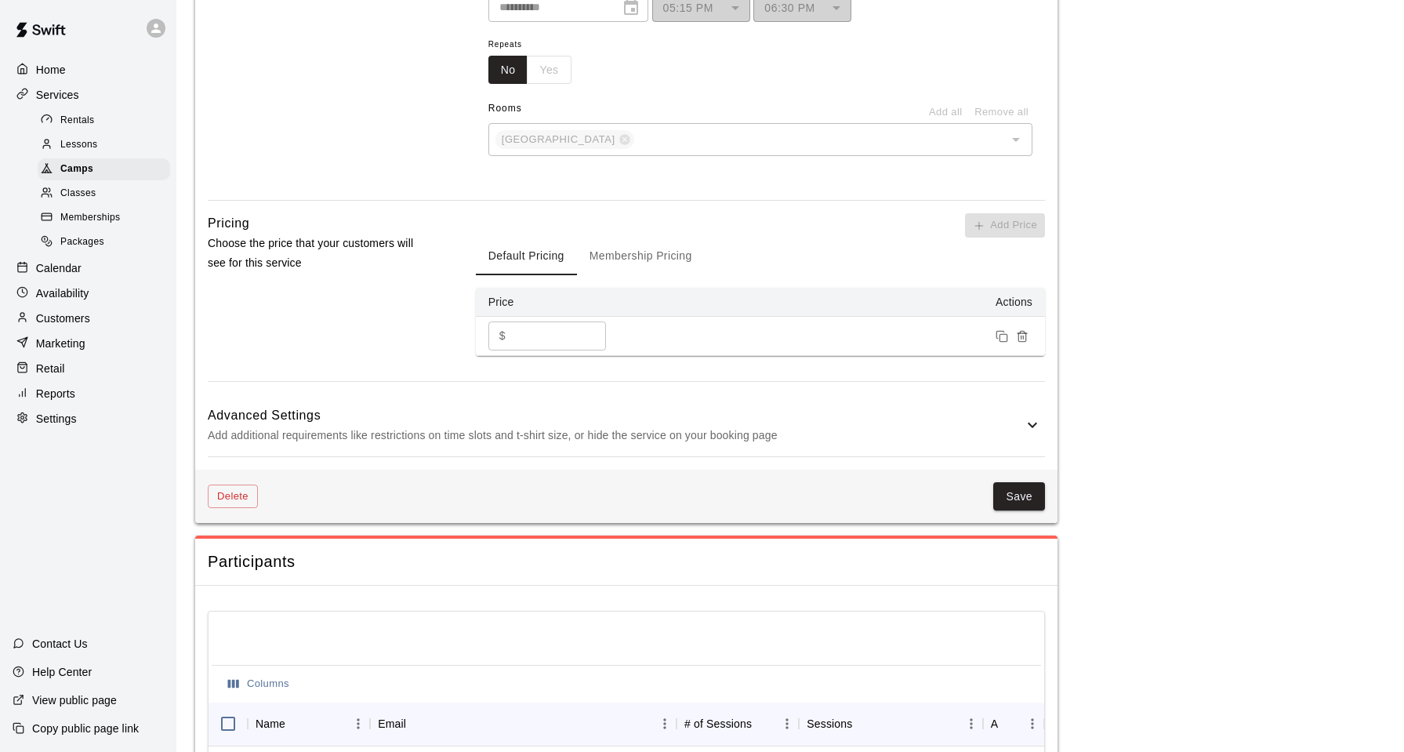
scroll to position [1019, 0]
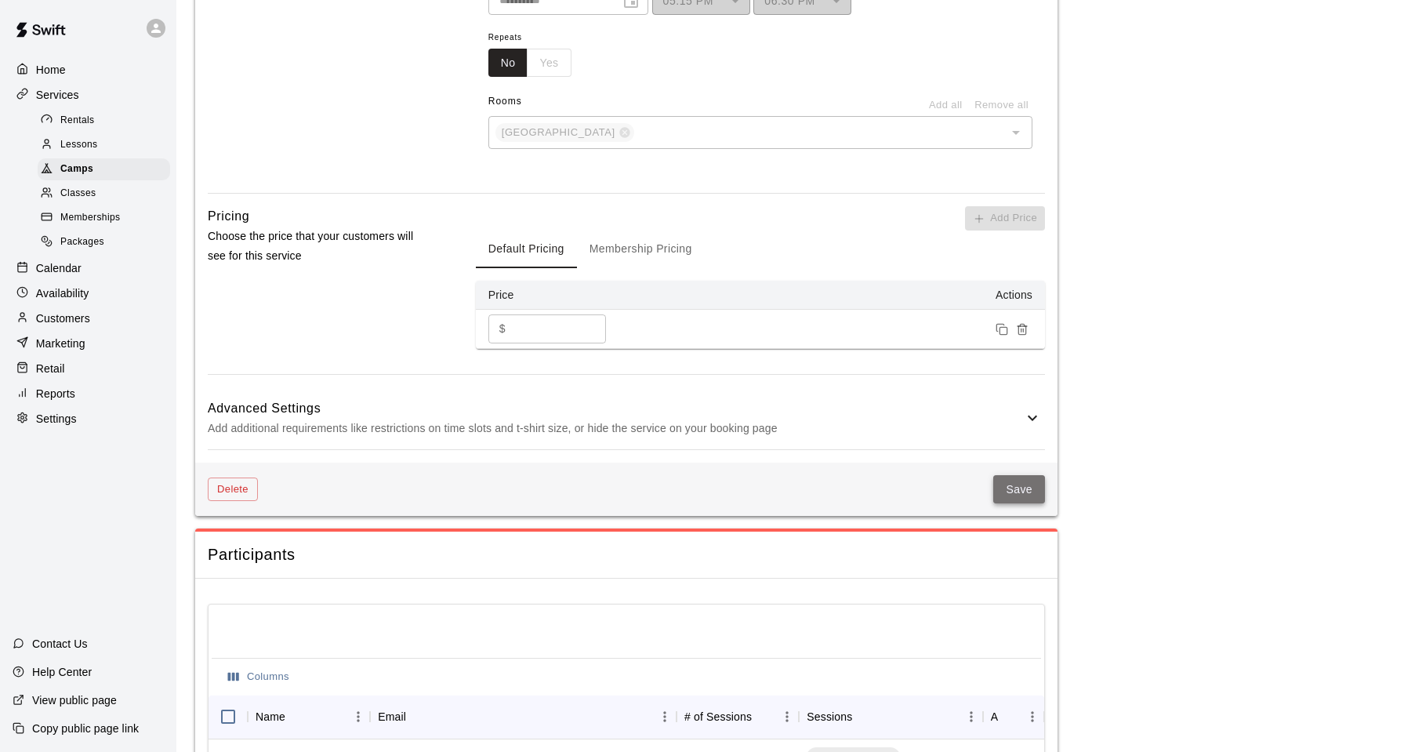
click at [1006, 504] on button "Save" at bounding box center [1019, 489] width 52 height 29
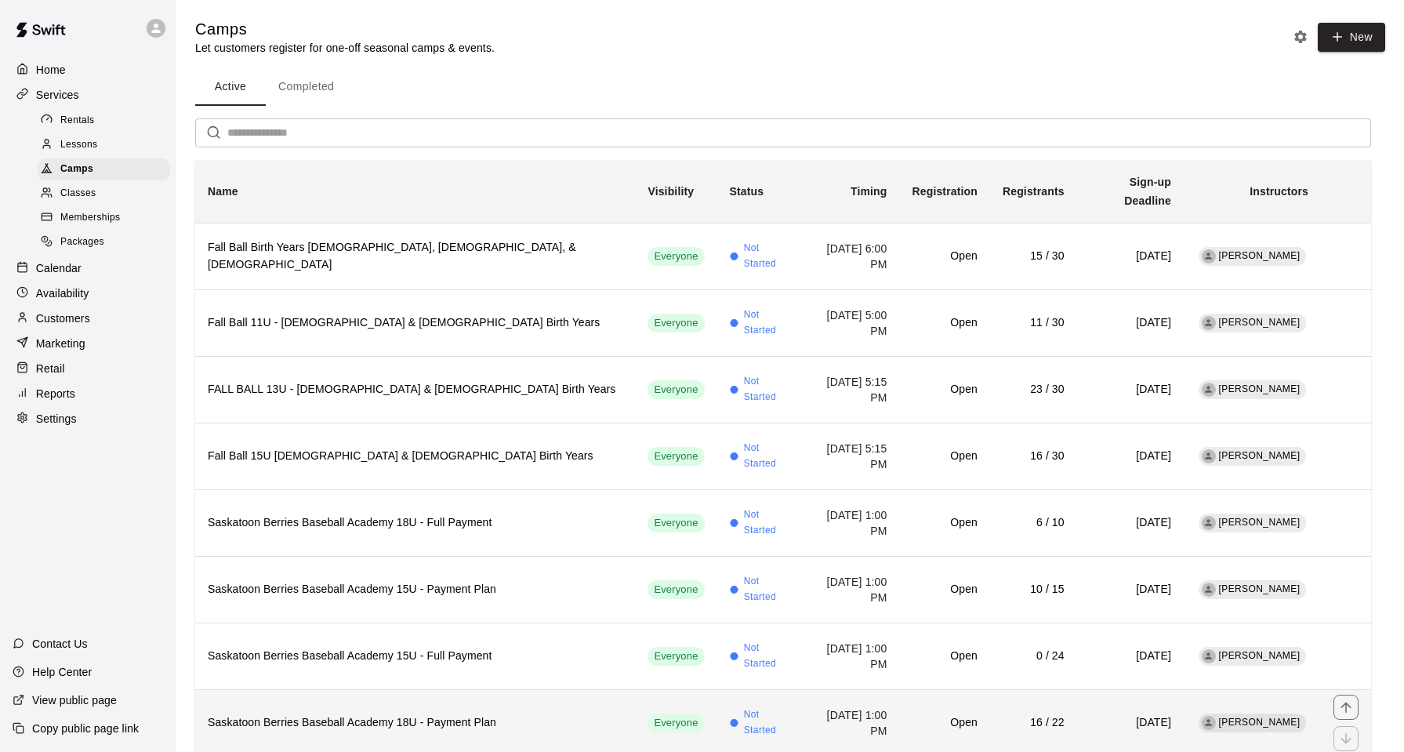
click at [990, 713] on td "16 / 22" at bounding box center [1033, 722] width 87 height 67
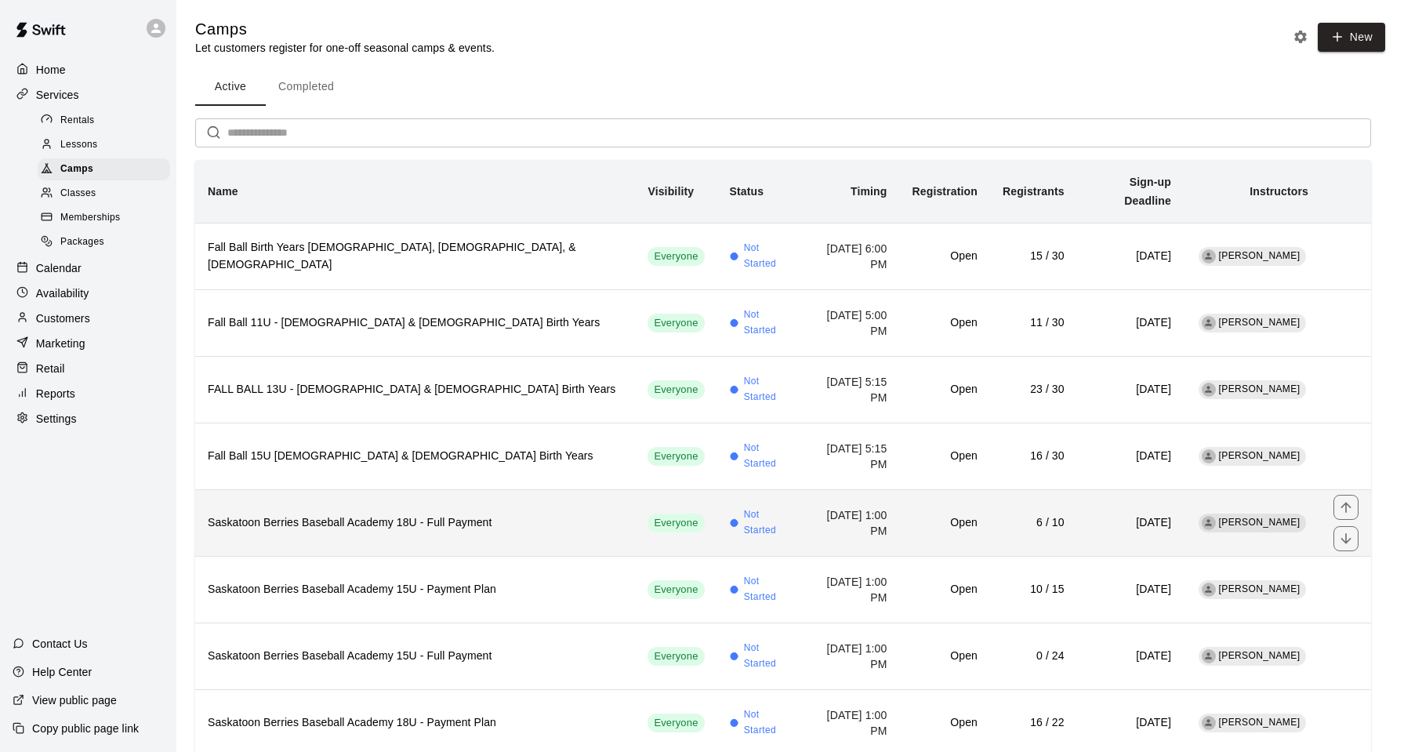
click at [477, 513] on th "Saskatoon Berries Baseball Academy 18U - Full Payment" at bounding box center [415, 522] width 440 height 67
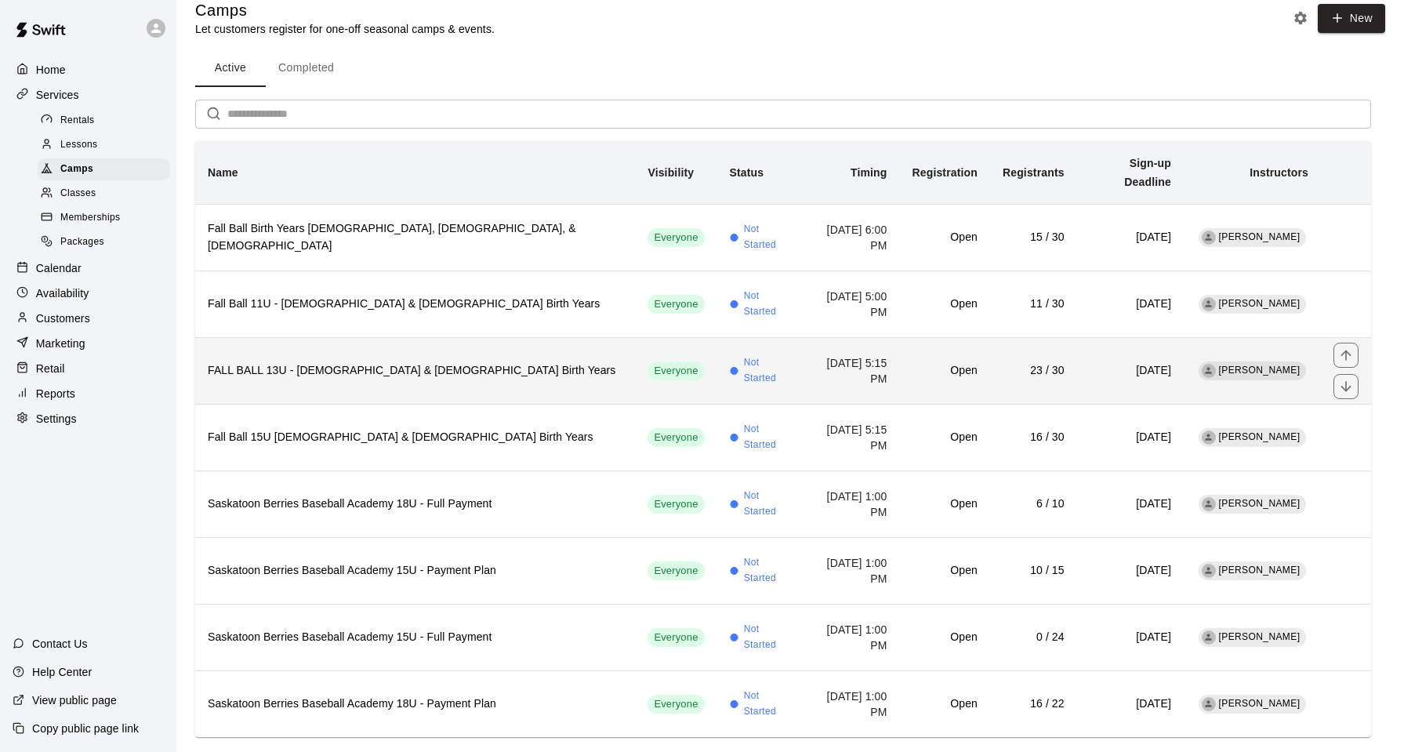
scroll to position [29, 0]
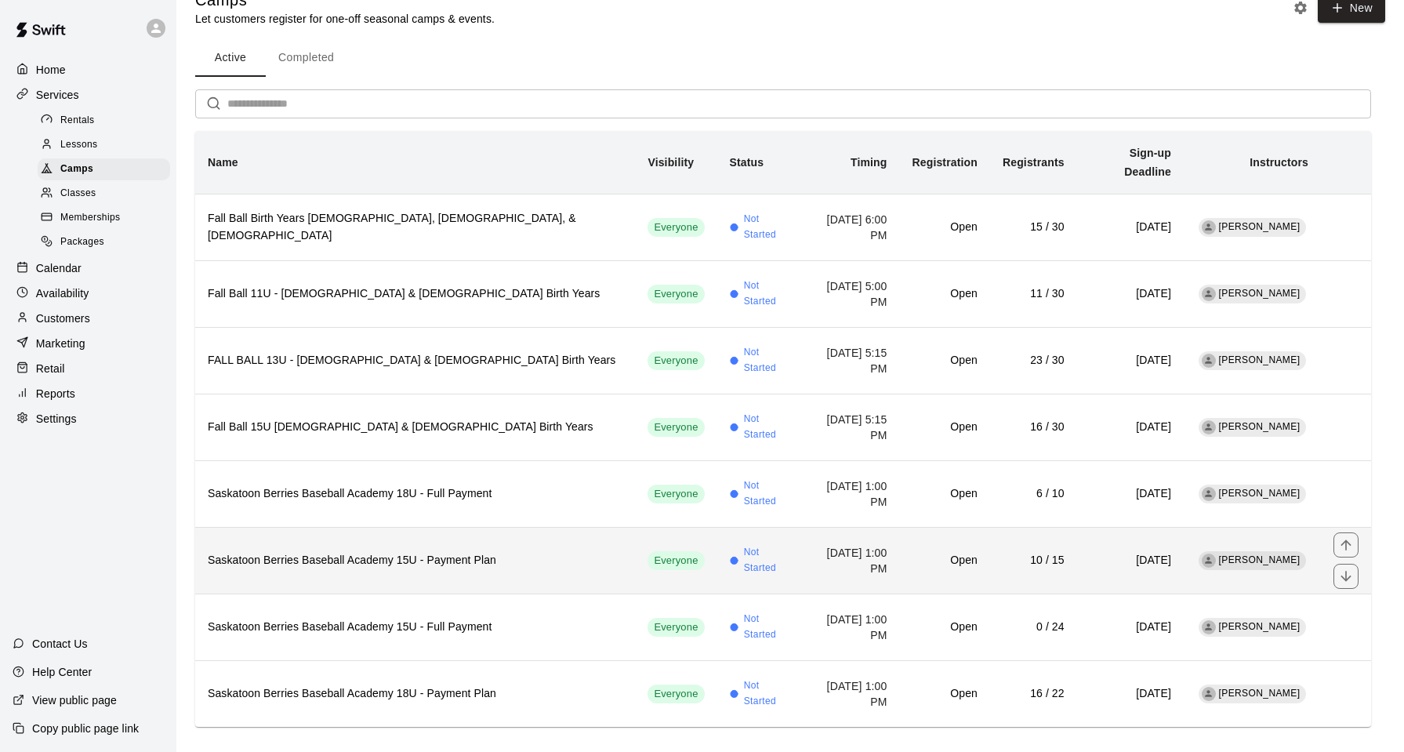
click at [436, 552] on h6 "Saskatoon Berries Baseball Academy 15U - Payment Plan" at bounding box center [415, 560] width 415 height 17
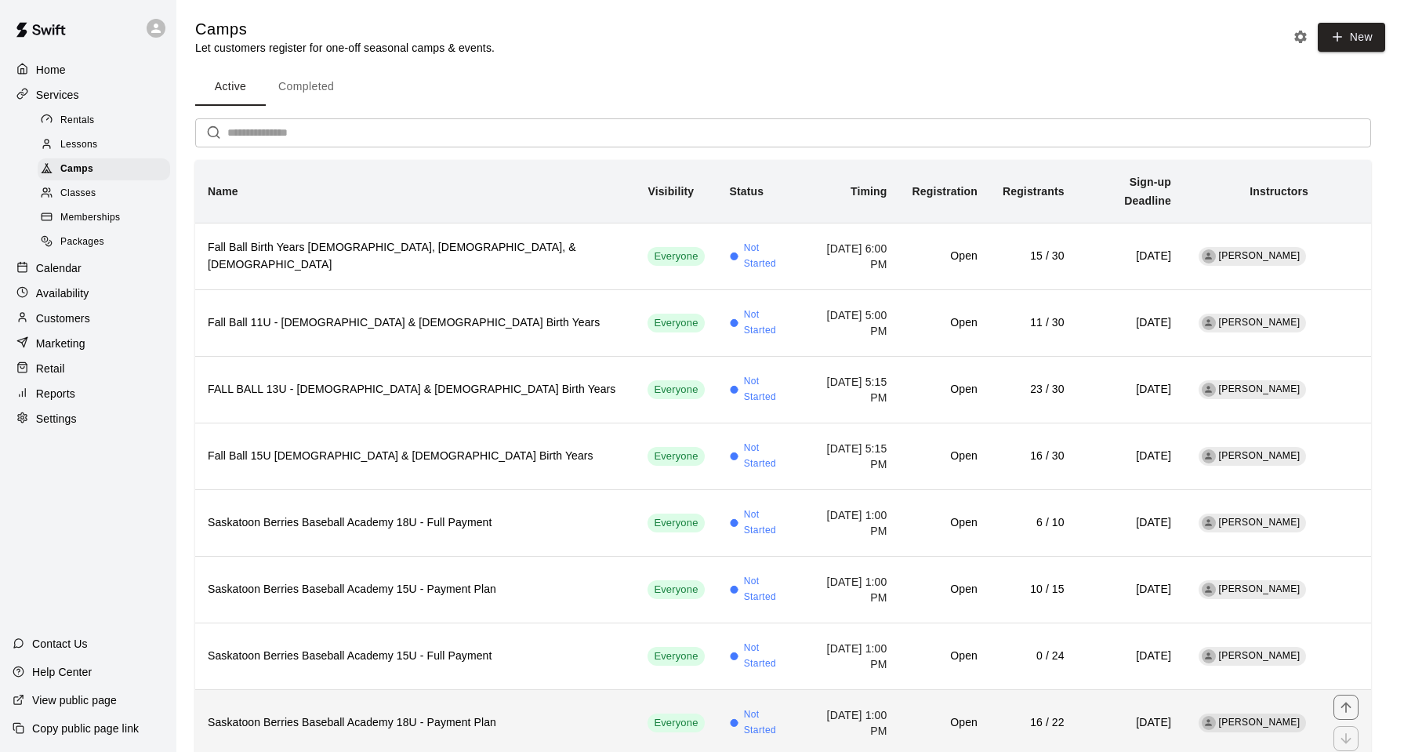
click at [717, 691] on td "Not Started" at bounding box center [760, 722] width 87 height 67
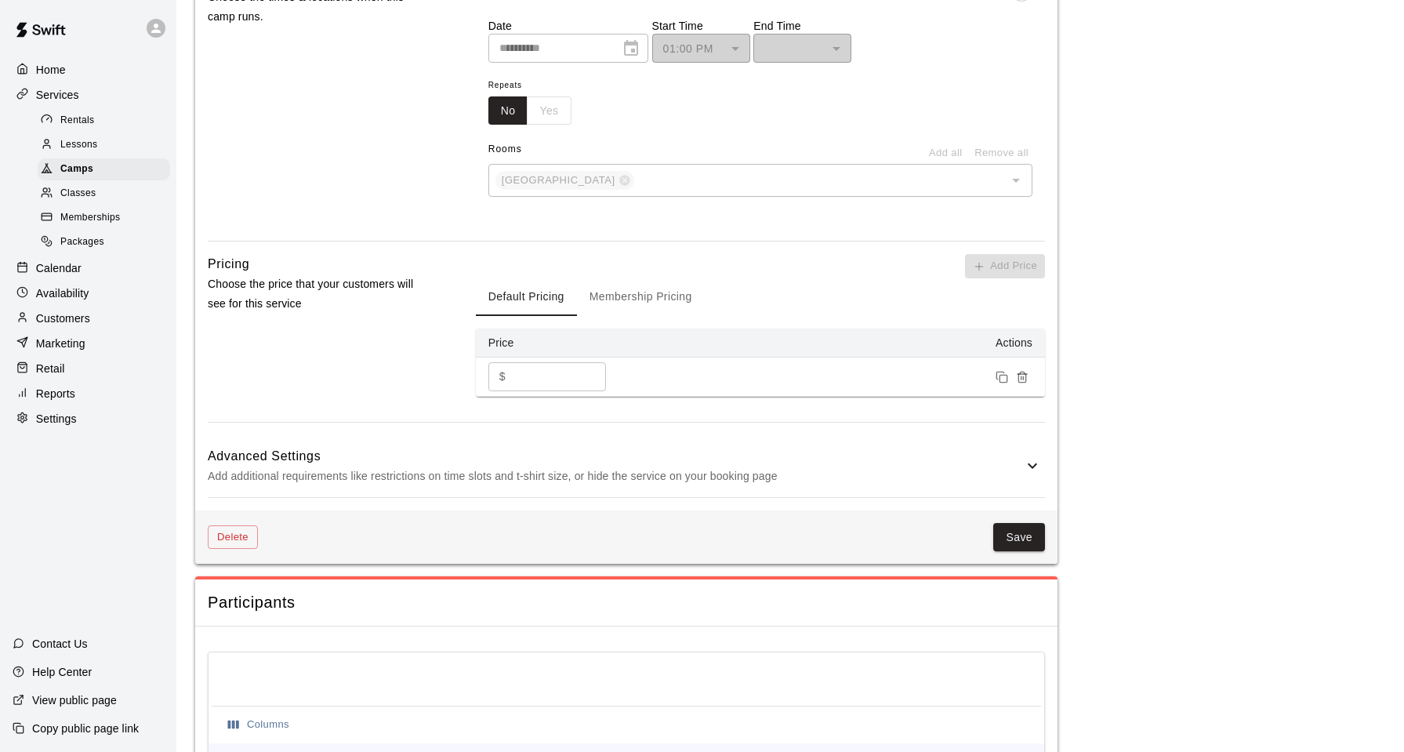
scroll to position [930, 0]
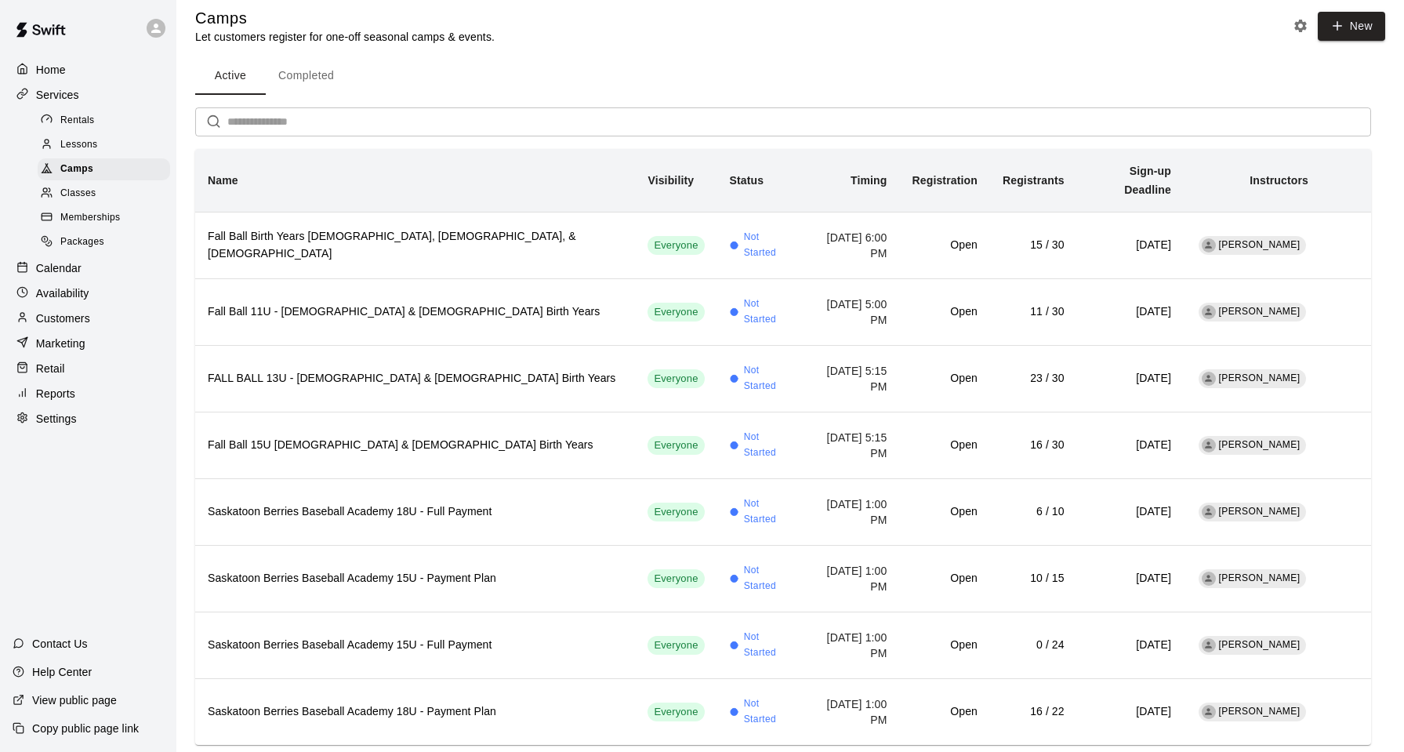
scroll to position [29, 0]
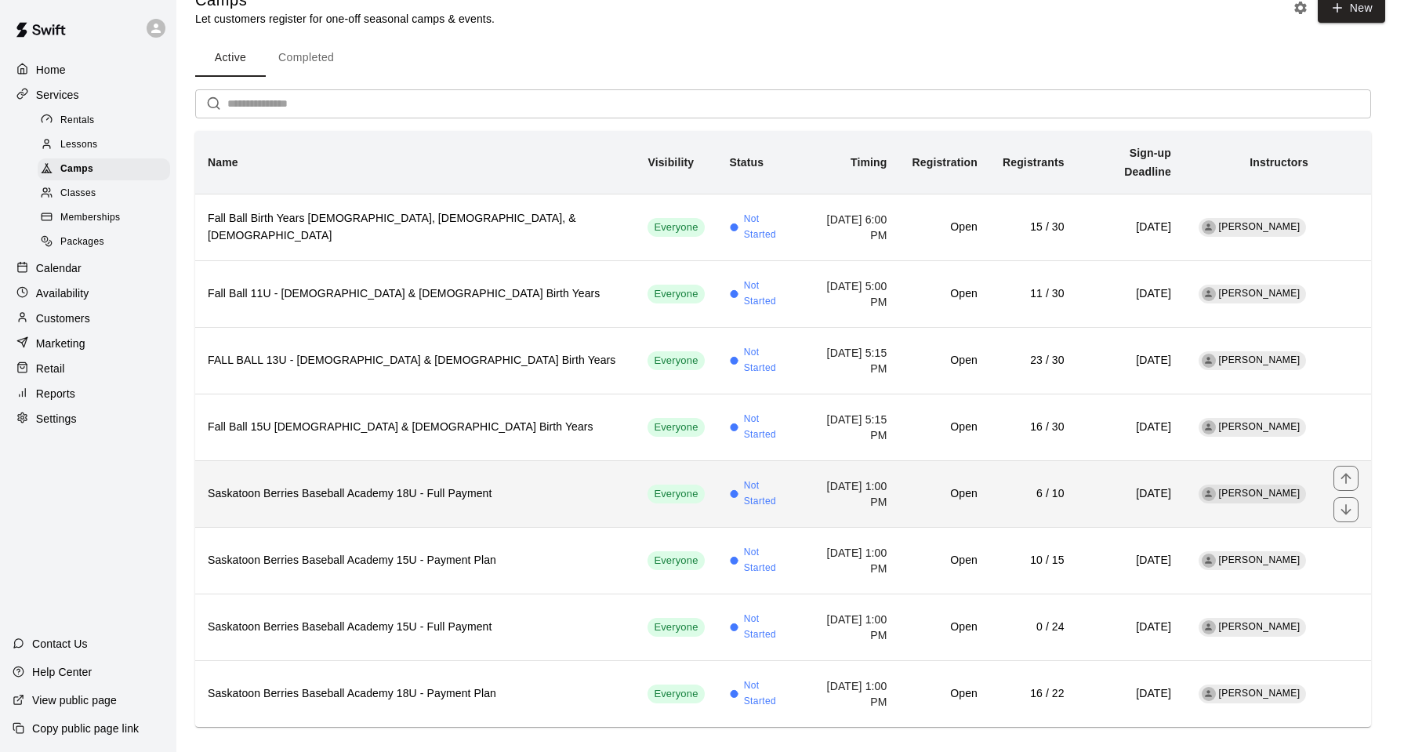
click at [1003, 485] on h6 "6 / 10" at bounding box center [1034, 493] width 62 height 17
